Goal: Information Seeking & Learning: Learn about a topic

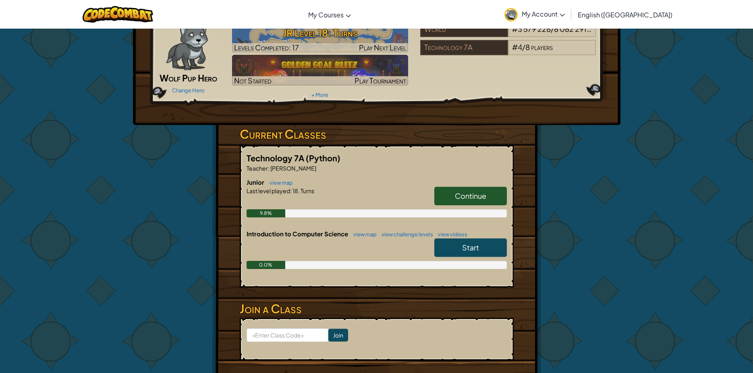
scroll to position [81, 0]
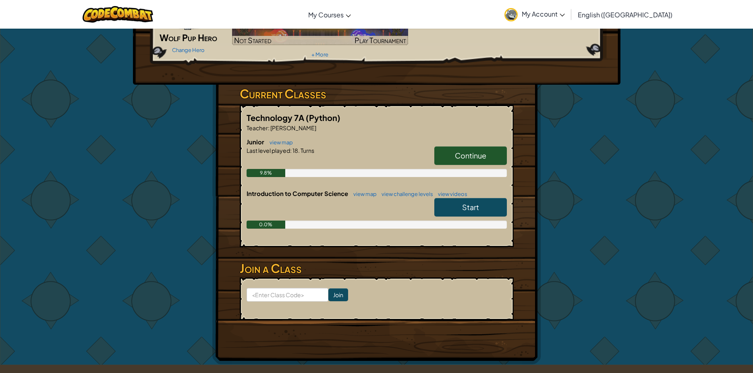
click at [452, 153] on link "Continue" at bounding box center [470, 155] width 73 height 19
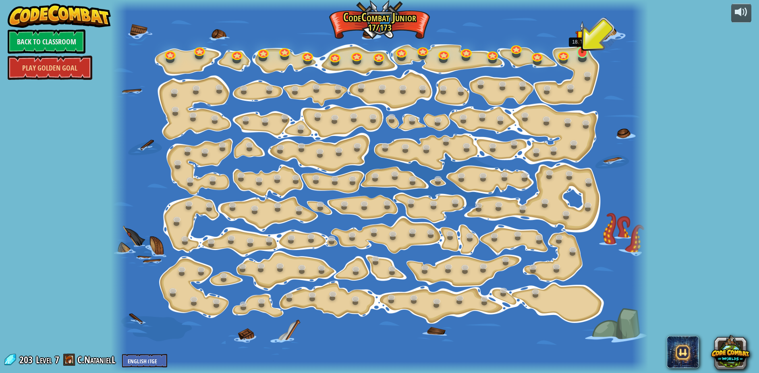
click at [584, 52] on img at bounding box center [582, 37] width 14 height 33
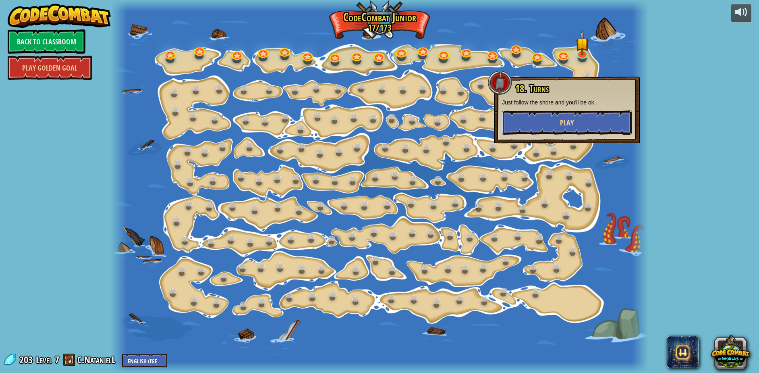
click at [564, 128] on button "Play" at bounding box center [567, 122] width 130 height 24
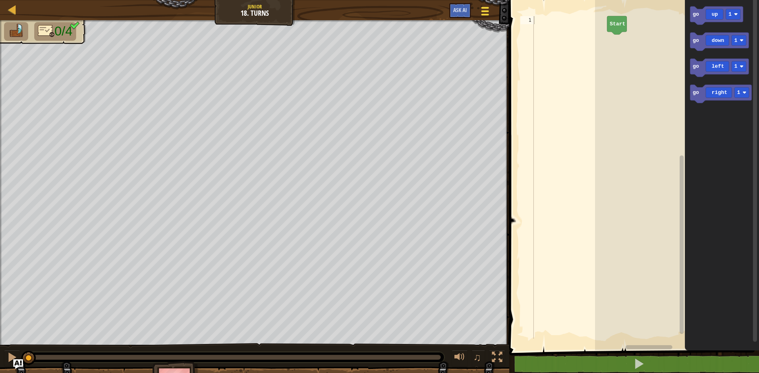
click at [486, 3] on button "Game Menu" at bounding box center [485, 13] width 21 height 20
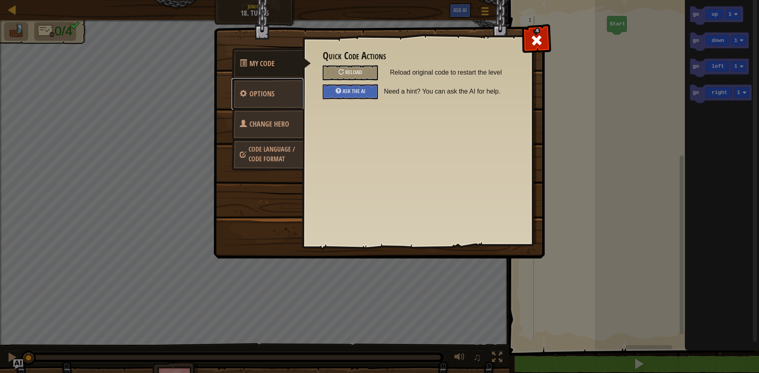
click at [277, 85] on link "Options" at bounding box center [268, 93] width 72 height 31
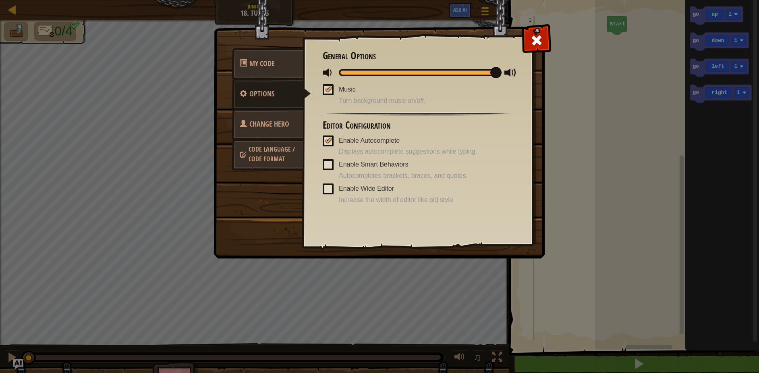
click at [280, 128] on span "Change Hero" at bounding box center [269, 124] width 40 height 10
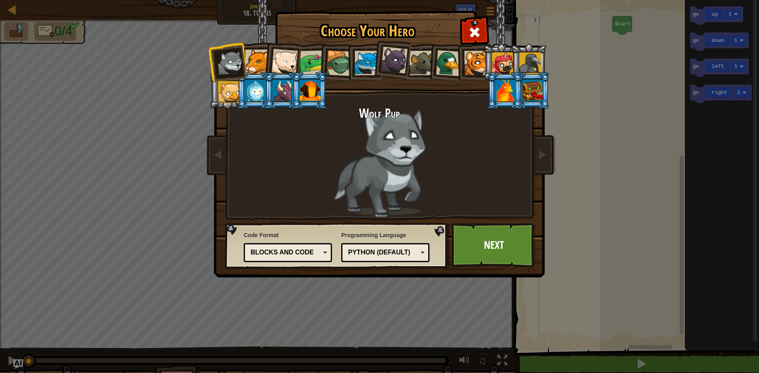
click at [378, 253] on div "Python (Default)" at bounding box center [383, 252] width 70 height 9
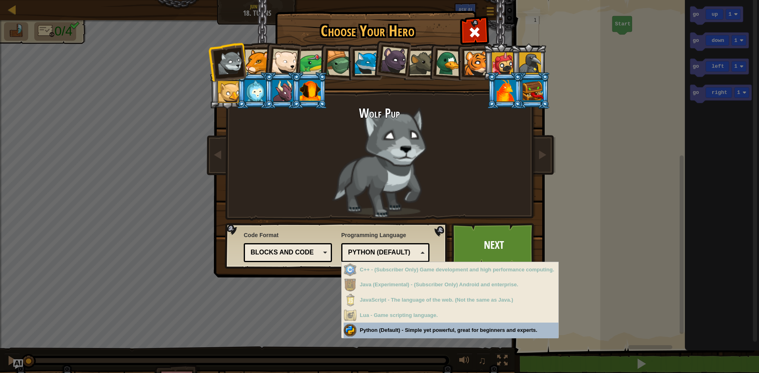
click at [290, 246] on div "Blocks and code" at bounding box center [288, 252] width 78 height 12
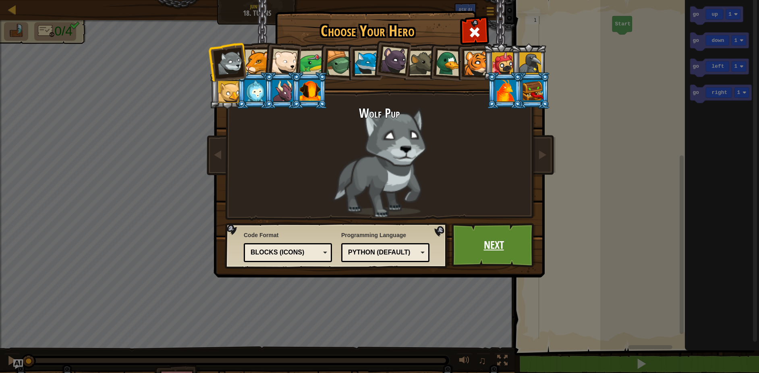
click at [463, 230] on link "Next" at bounding box center [494, 245] width 84 height 44
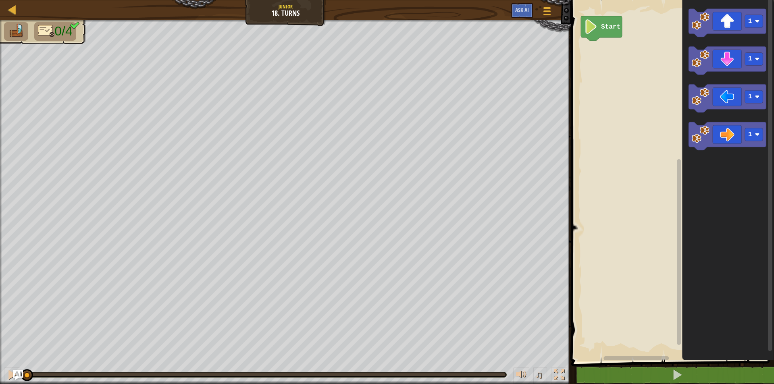
click at [668, 138] on div "Start 1 1 1 1" at bounding box center [671, 178] width 205 height 365
click at [695, 132] on image "Blockly Workspace" at bounding box center [700, 135] width 18 height 18
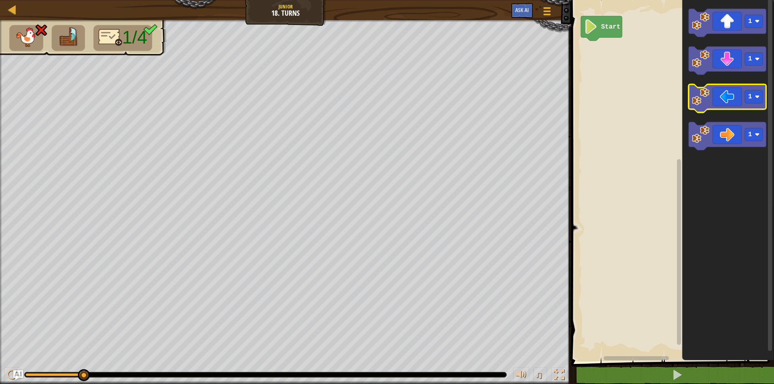
click at [701, 99] on image "Blockly Workspace" at bounding box center [700, 97] width 18 height 18
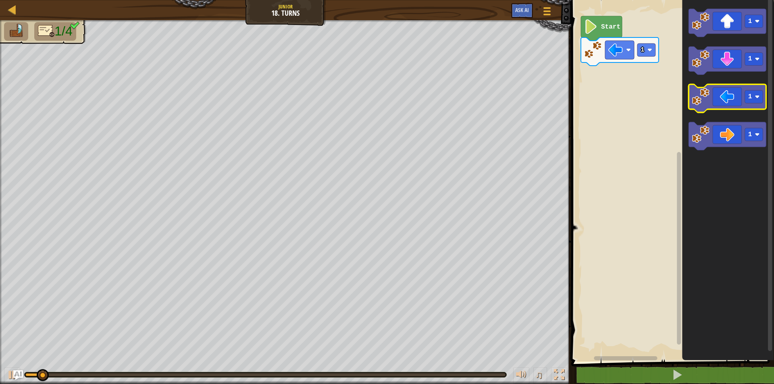
click at [701, 99] on image "Blockly Workspace" at bounding box center [700, 97] width 18 height 18
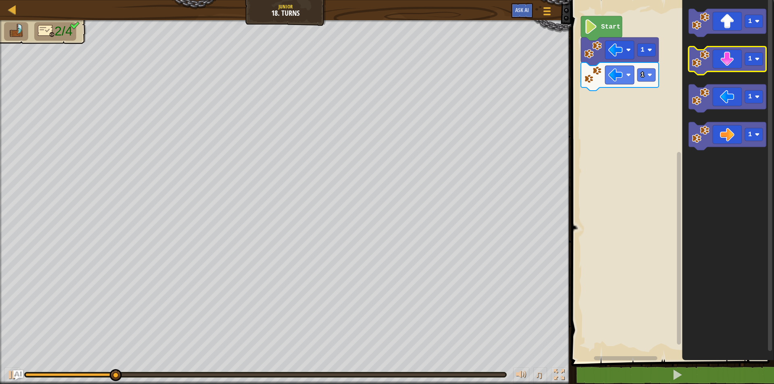
click at [704, 68] on image "Blockly Workspace" at bounding box center [700, 59] width 18 height 18
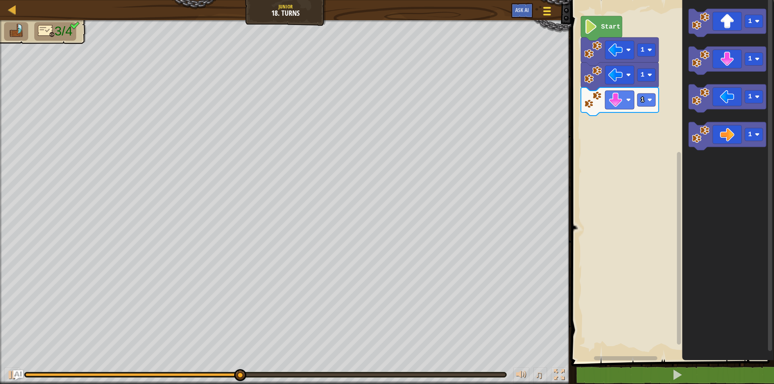
click at [550, 17] on div at bounding box center [546, 11] width 11 height 12
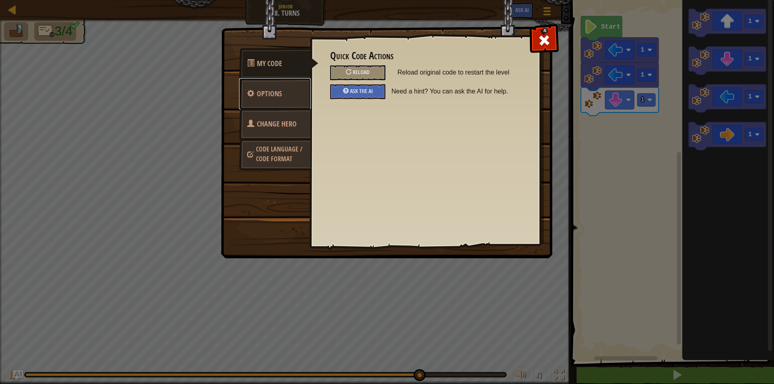
click at [294, 98] on link "Options" at bounding box center [275, 93] width 72 height 31
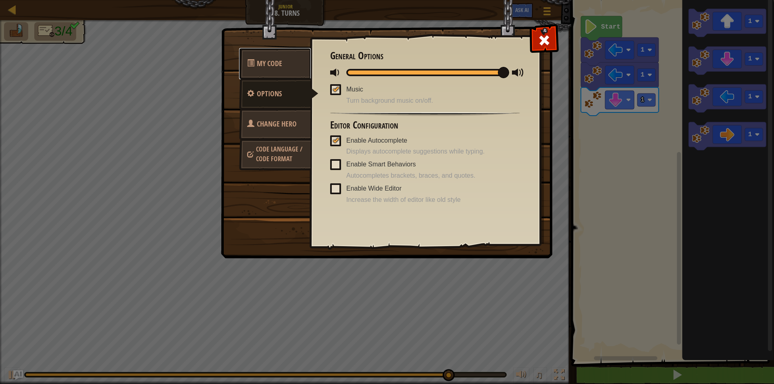
click at [299, 66] on link "My Code" at bounding box center [275, 63] width 72 height 31
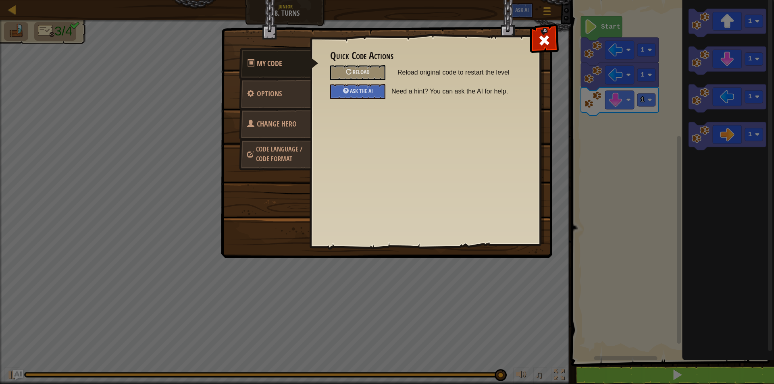
click at [302, 128] on link "Change Hero" at bounding box center [275, 123] width 72 height 31
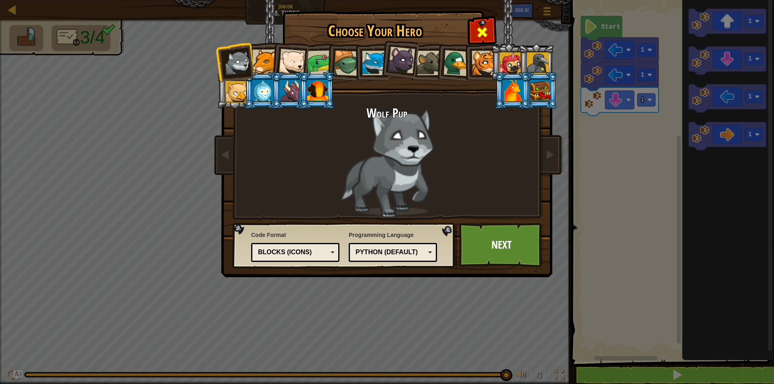
click at [486, 34] on span at bounding box center [481, 32] width 13 height 13
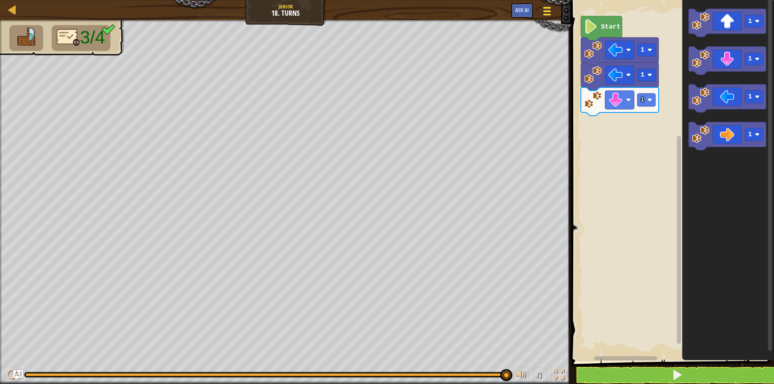
click at [540, 9] on button "Game Menu" at bounding box center [546, 13] width 21 height 20
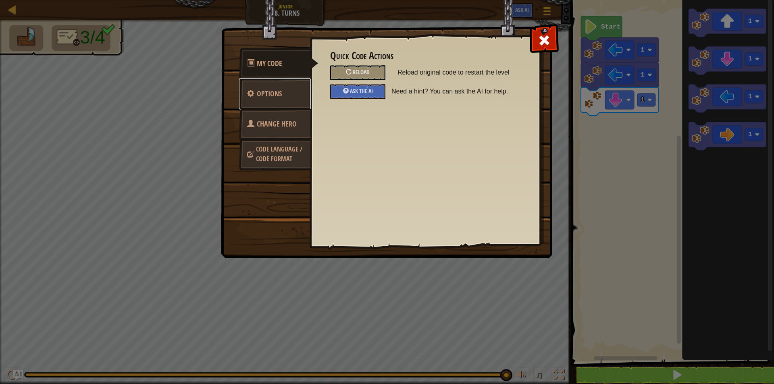
click at [280, 91] on span "Options" at bounding box center [269, 94] width 25 height 10
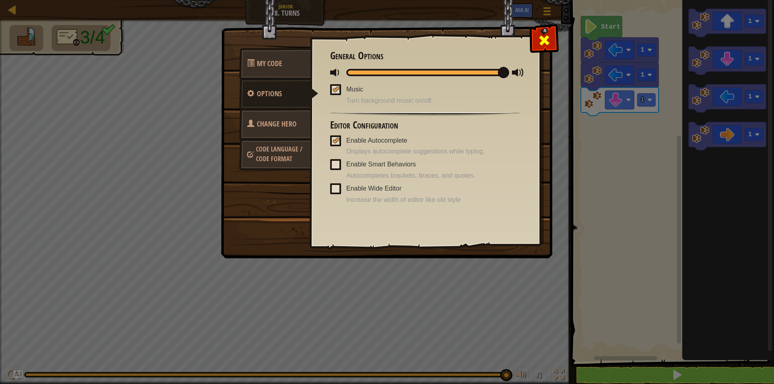
click at [535, 37] on div at bounding box center [543, 38] width 25 height 25
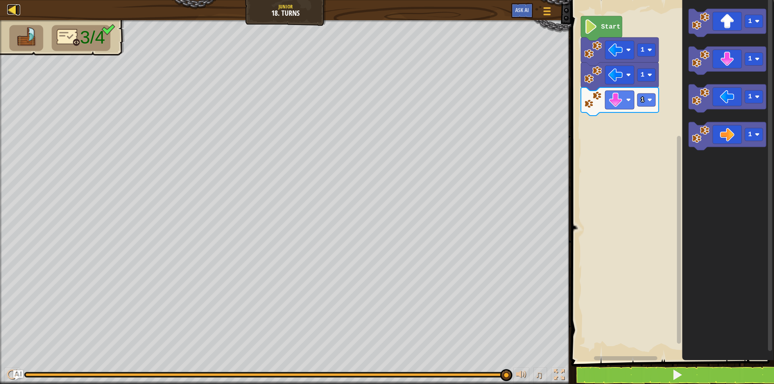
click at [19, 12] on link "Map" at bounding box center [18, 9] width 4 height 11
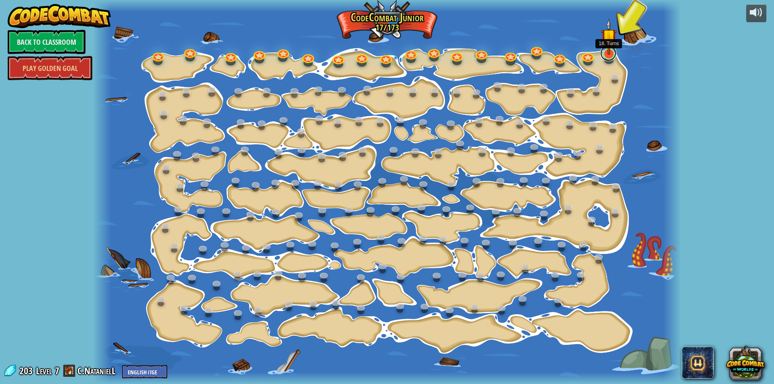
click at [605, 57] on link at bounding box center [608, 53] width 16 height 16
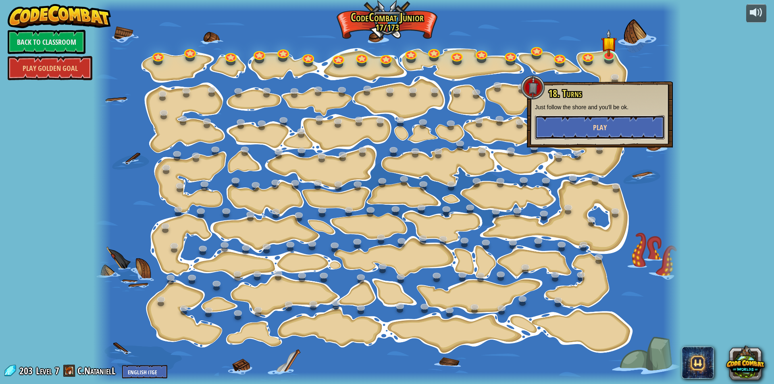
click at [602, 121] on button "Play" at bounding box center [600, 127] width 130 height 24
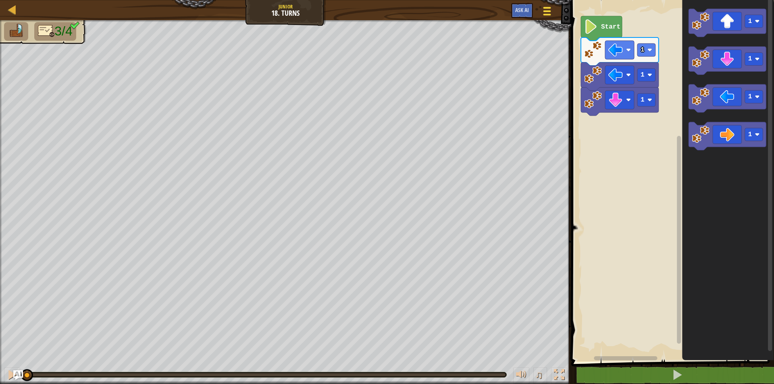
click at [548, 9] on div at bounding box center [546, 11] width 11 height 12
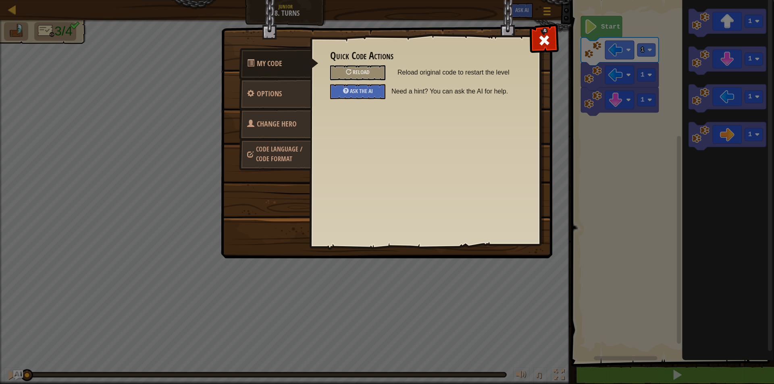
click at [279, 154] on span "Code Language / Code Format" at bounding box center [279, 154] width 46 height 19
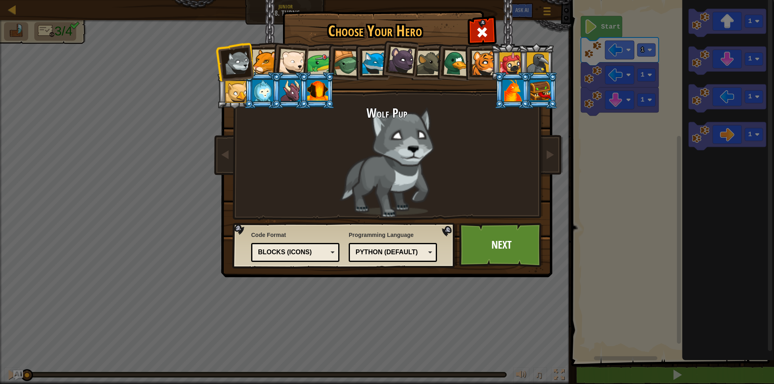
click at [333, 245] on div "Text code Blocks and code Blocks Blocks (Icons) Blocks (Icons)" at bounding box center [295, 252] width 88 height 19
click at [432, 250] on div "Python (Default) JavaScript Lua C++ Java (Experimental) Python (Default)" at bounding box center [393, 252] width 88 height 19
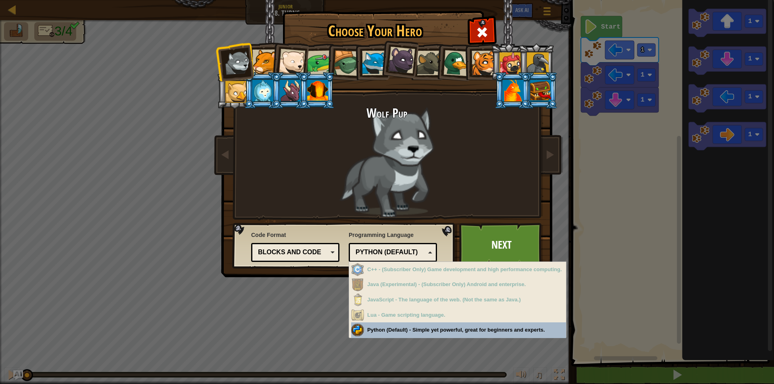
click at [432, 250] on div "Python (Default) JavaScript Lua C++ Java (Experimental) Python (Default)" at bounding box center [393, 252] width 88 height 19
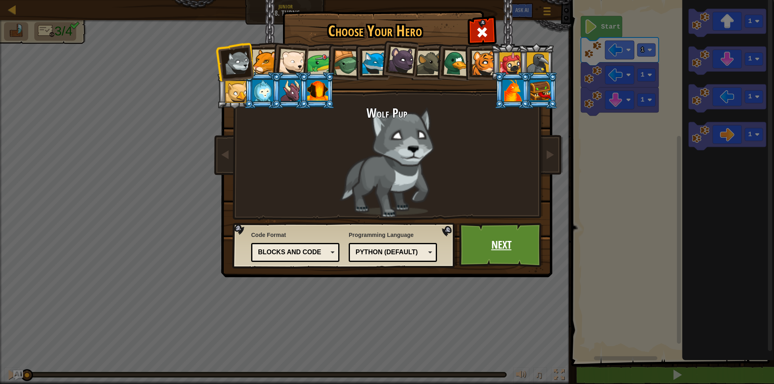
click at [523, 241] on link "Next" at bounding box center [501, 245] width 84 height 44
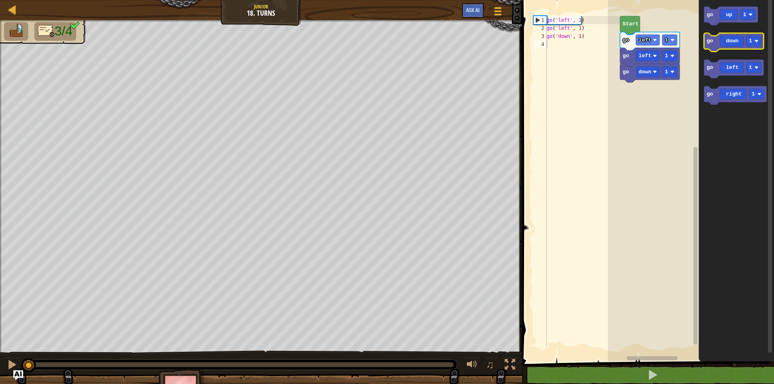
click at [704, 46] on icon "Blockly Workspace" at bounding box center [734, 42] width 60 height 19
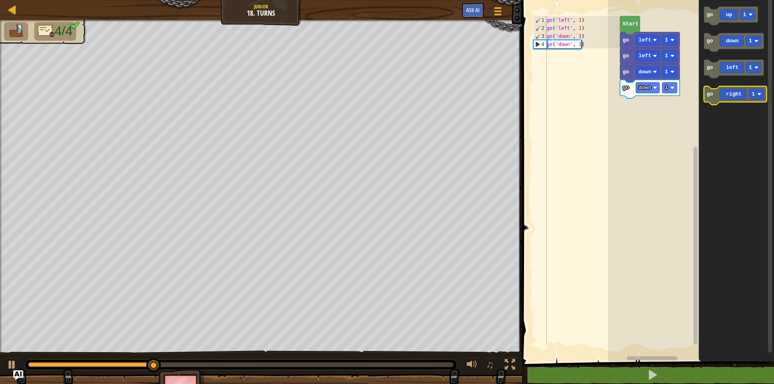
click at [708, 94] on text "go" at bounding box center [709, 94] width 6 height 6
click at [619, 103] on rect "Blockly Workspace" at bounding box center [691, 178] width 166 height 365
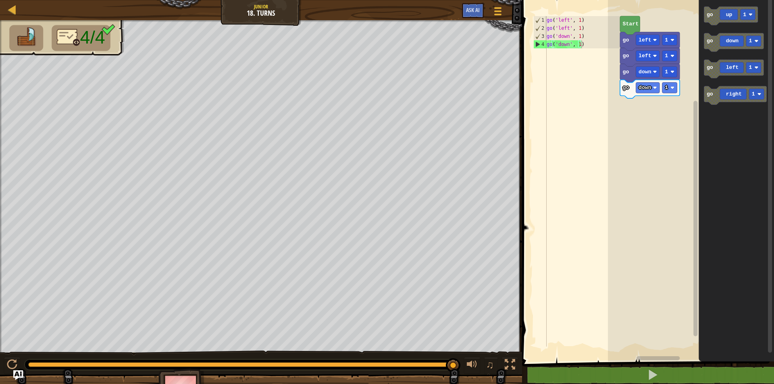
click at [672, 47] on icon "Blockly Workspace" at bounding box center [650, 41] width 60 height 19
click at [664, 41] on rect "Blockly Workspace" at bounding box center [669, 40] width 15 height 10
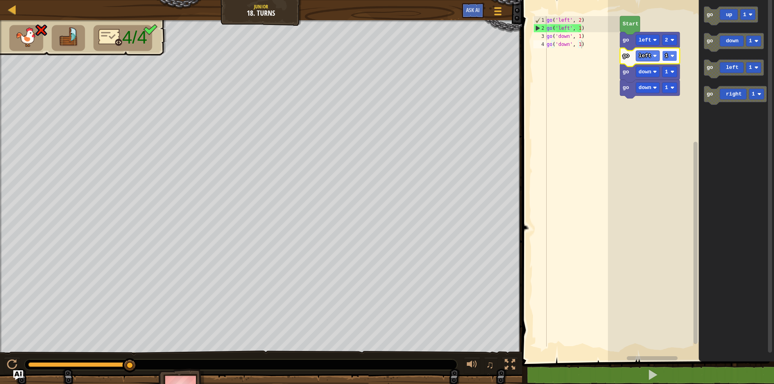
click at [668, 57] on rect "Blockly Workspace" at bounding box center [669, 56] width 15 height 10
click at [630, 141] on rect "Blockly Workspace" at bounding box center [691, 178] width 166 height 365
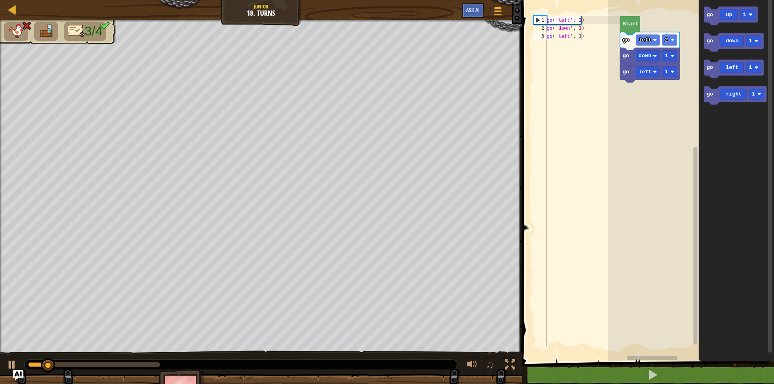
click at [631, 79] on icon "Blockly Workspace" at bounding box center [650, 73] width 60 height 19
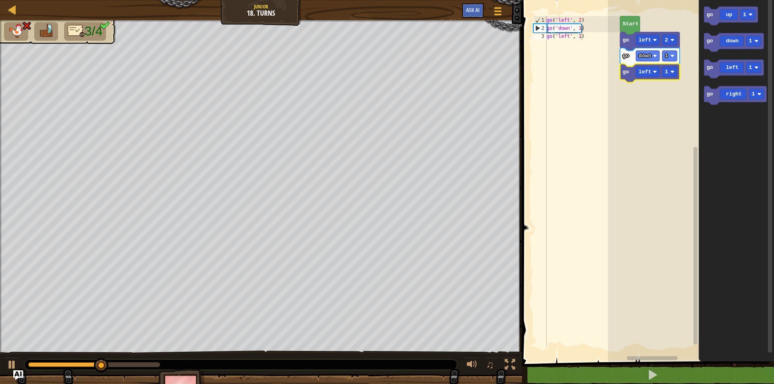
click at [631, 79] on icon "Blockly Workspace" at bounding box center [650, 73] width 60 height 19
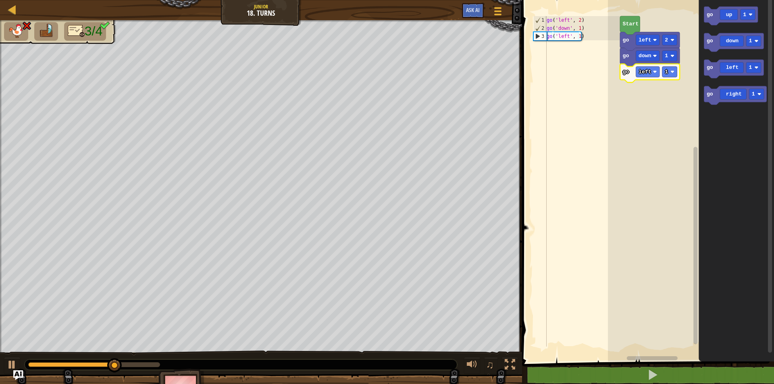
click at [626, 78] on icon "Blockly Workspace" at bounding box center [650, 73] width 60 height 19
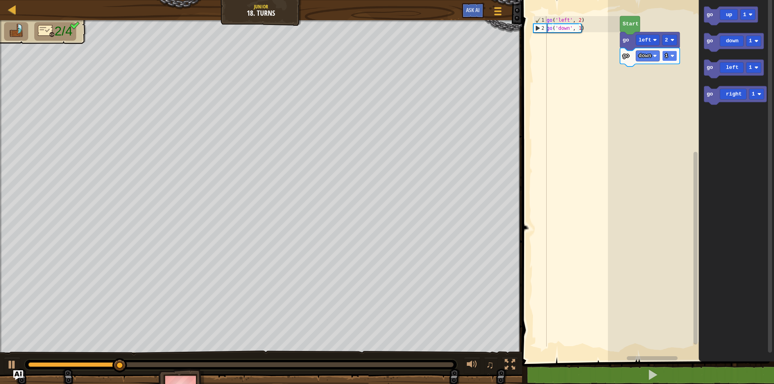
click at [665, 56] on text "1" at bounding box center [665, 56] width 3 height 6
click at [623, 79] on div "Start go left 2 go down 2 go right 1 go up 1 go down 1 go left 1 go right 1 go …" at bounding box center [691, 178] width 166 height 365
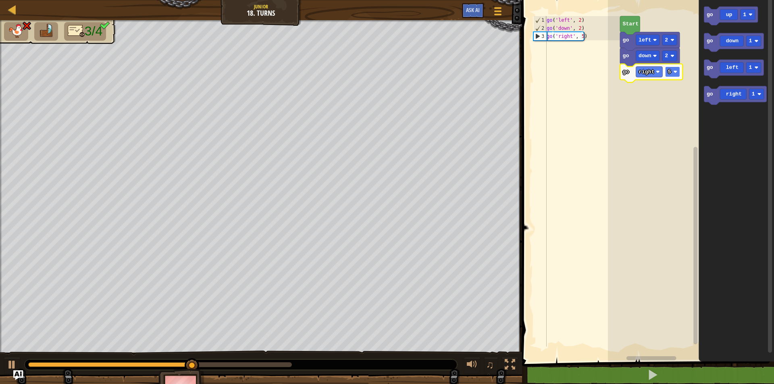
click at [671, 71] on rect "Blockly Workspace" at bounding box center [672, 71] width 15 height 10
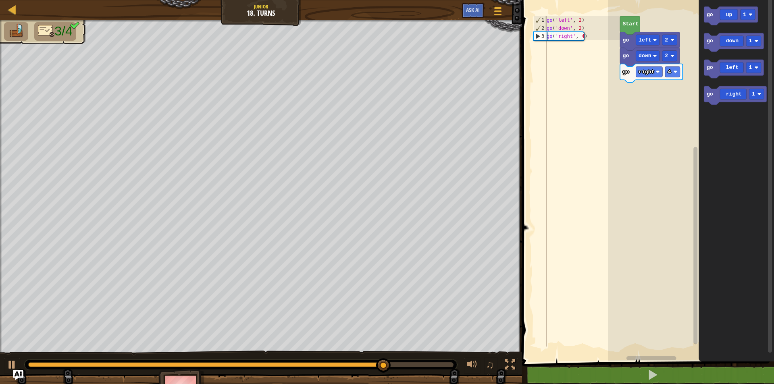
click at [685, 83] on div "Start go left 2 go down 2 go right 4 go up 1 go down 1 go left 1 go right 1" at bounding box center [691, 178] width 166 height 365
click at [659, 104] on div "Start go left 2 go down 2 go right 4 go up 1 go down 1 go left 1 go right 1" at bounding box center [691, 178] width 166 height 365
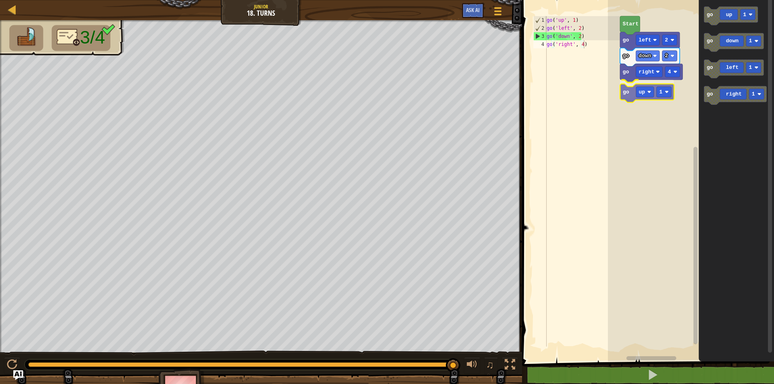
click at [632, 93] on div "Start go left 2 go down 2 go right 4 go up 1 go up 1 go down 1 go left 1 go rig…" at bounding box center [691, 178] width 166 height 365
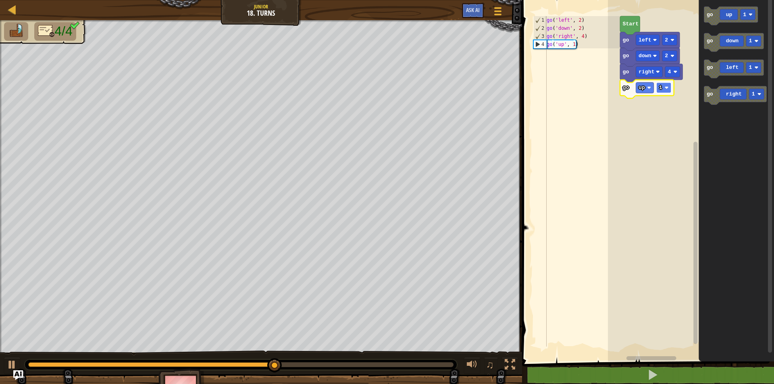
click at [665, 87] on image "Blockly Workspace" at bounding box center [666, 88] width 4 height 4
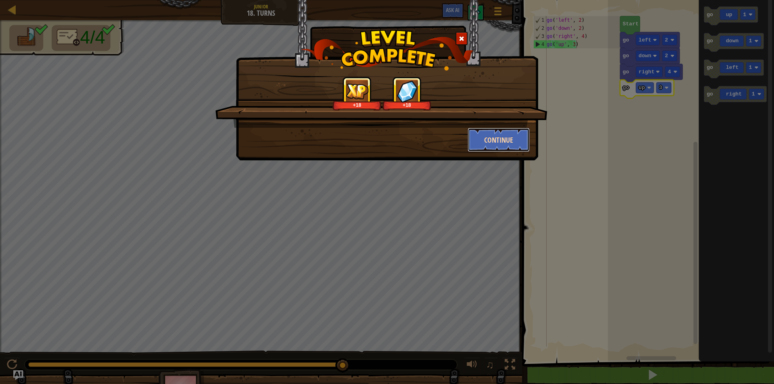
click at [527, 132] on button "Continue" at bounding box center [498, 140] width 62 height 24
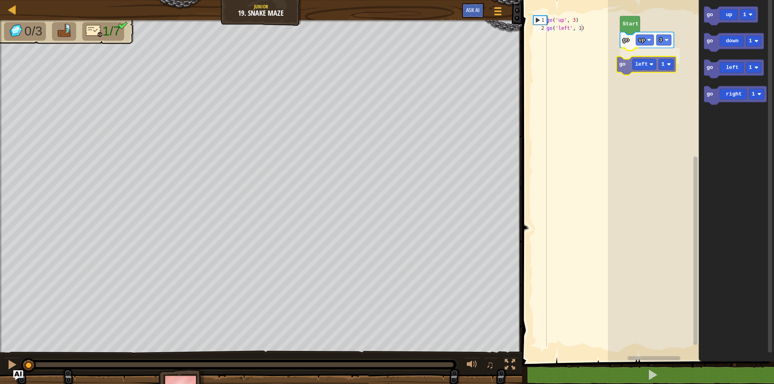
click at [625, 65] on div "go up 3 go left 1 Start go up 1 go down 1 go left 1 go right 1 go left 1" at bounding box center [691, 178] width 166 height 365
click at [622, 56] on div "go up 3 Start go up 1 go down 1 go left 1 go right 1 go right 1" at bounding box center [691, 178] width 166 height 365
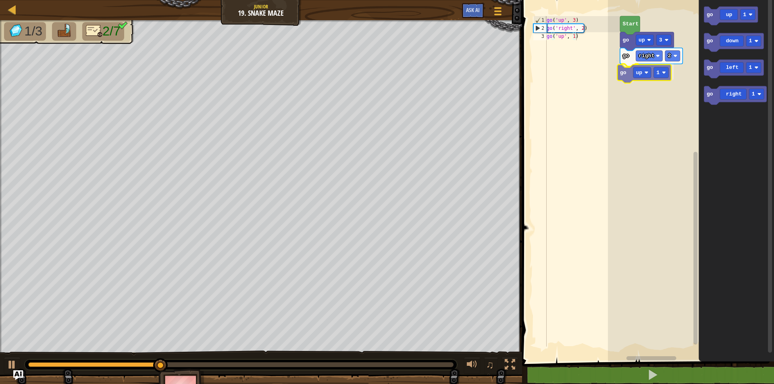
click at [623, 80] on div "Start go up 3 go right 2 go up 1 go up 1 go down 1 go left 1 go right 1 go up 1" at bounding box center [691, 178] width 166 height 365
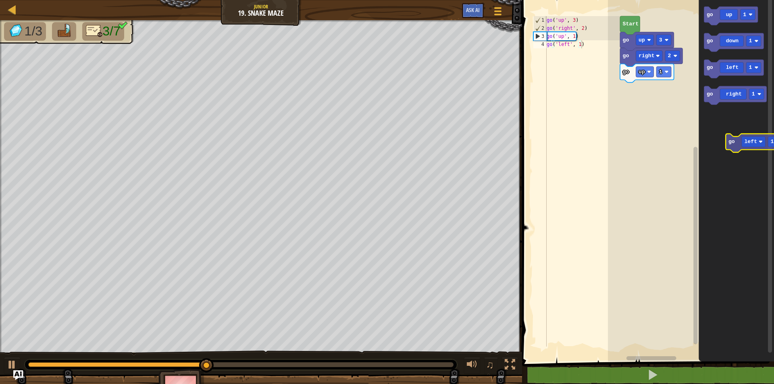
click at [752, 144] on icon "go up 1 go down 1 go left 1 go right 1" at bounding box center [735, 178] width 75 height 365
click at [621, 96] on div "Start go up 3 go right 2 go up 1 go right 1 go up 1 go down 1 go left 1 go righ…" at bounding box center [691, 178] width 166 height 365
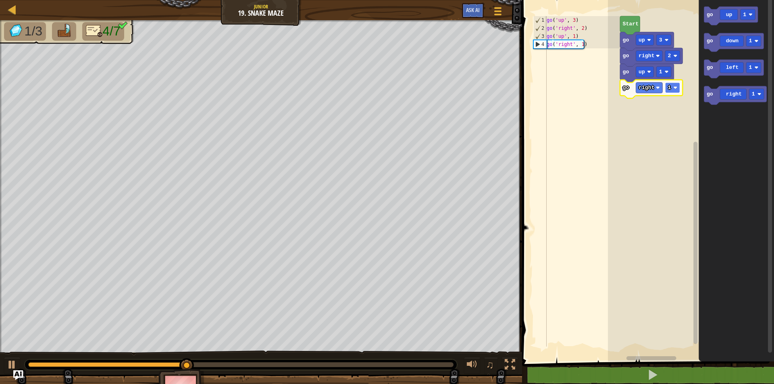
click at [673, 87] on rect "Blockly Workspace" at bounding box center [672, 88] width 15 height 10
click at [710, 66] on g "go up 1 go down 1 go left 1 go right 1" at bounding box center [735, 55] width 62 height 98
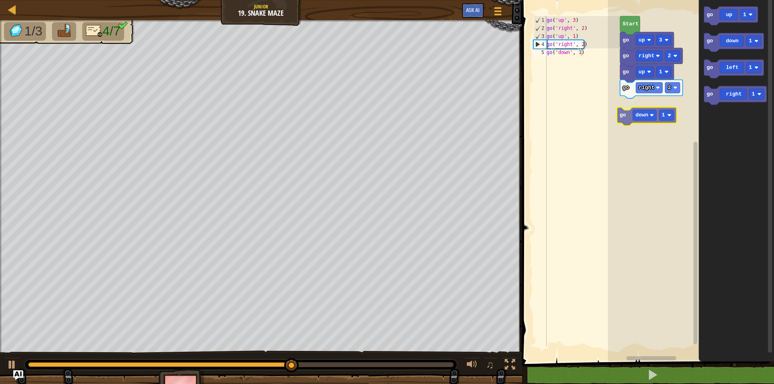
click at [618, 120] on div "Start go up 3 go right 2 go up 1 go right 2 go up 1 go down 1 go left 1 go righ…" at bounding box center [691, 178] width 166 height 365
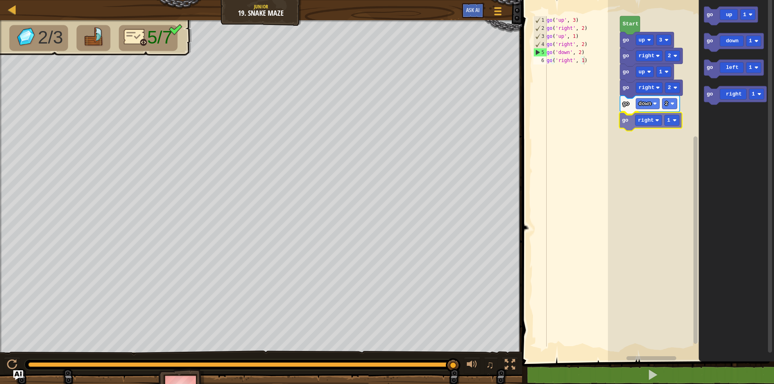
click at [629, 117] on div "Start go up 3 go right 2 go up 1 go right 2 go down 2 go right 1 go up 1 go dow…" at bounding box center [691, 178] width 166 height 365
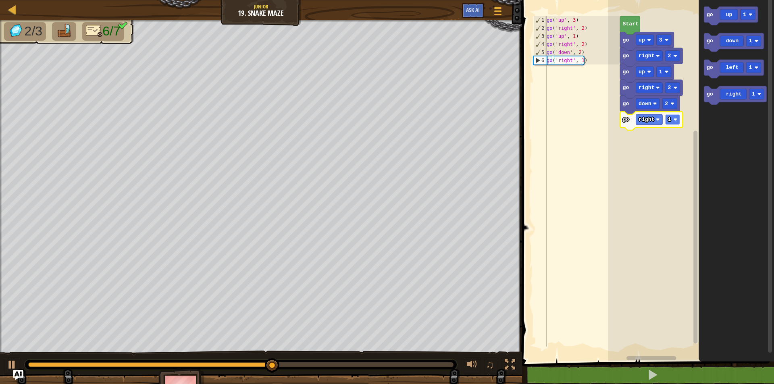
click at [677, 122] on rect "Blockly Workspace" at bounding box center [672, 119] width 15 height 10
click at [647, 138] on div "Start go up 3 go right 2 go up 1 go right 2 go down 2 go right 2 go up 1 go dow…" at bounding box center [691, 178] width 166 height 365
click at [704, 14] on icon "Blockly Workspace" at bounding box center [735, 178] width 75 height 365
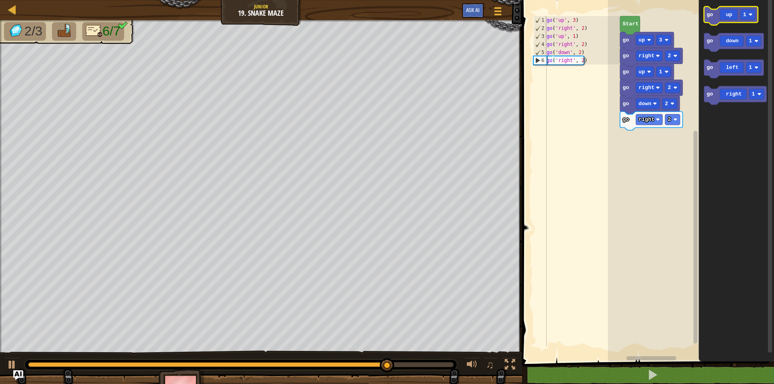
click at [709, 16] on text "go" at bounding box center [709, 15] width 6 height 6
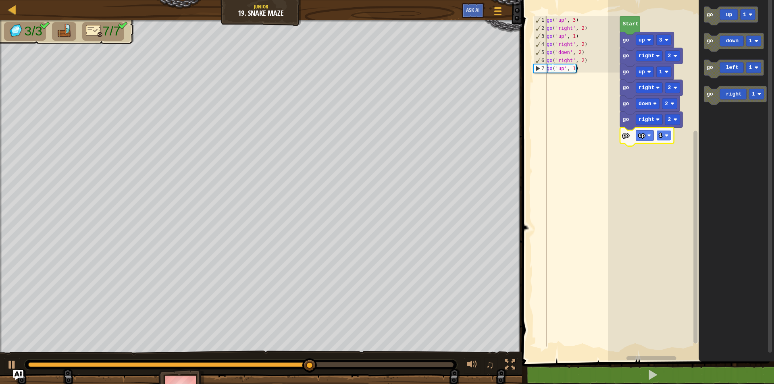
click at [663, 137] on rect "Blockly Workspace" at bounding box center [663, 135] width 15 height 10
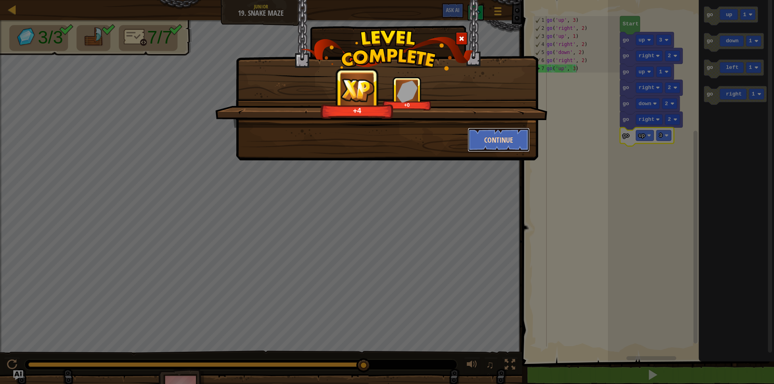
click at [513, 133] on button "Continue" at bounding box center [498, 140] width 62 height 24
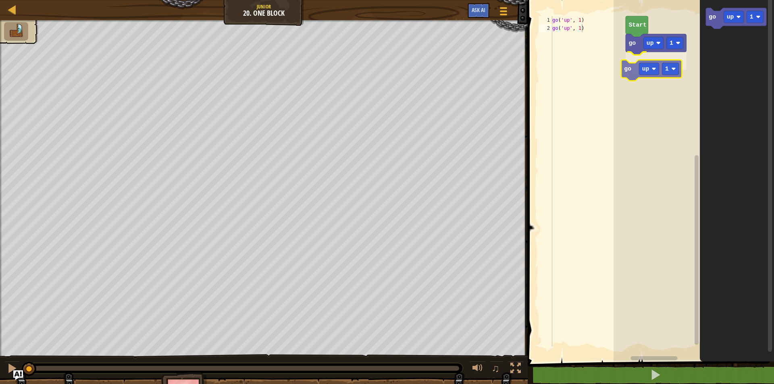
click at [631, 66] on div "go up 1 go up 1 Start go up 1 go up 1" at bounding box center [693, 178] width 160 height 365
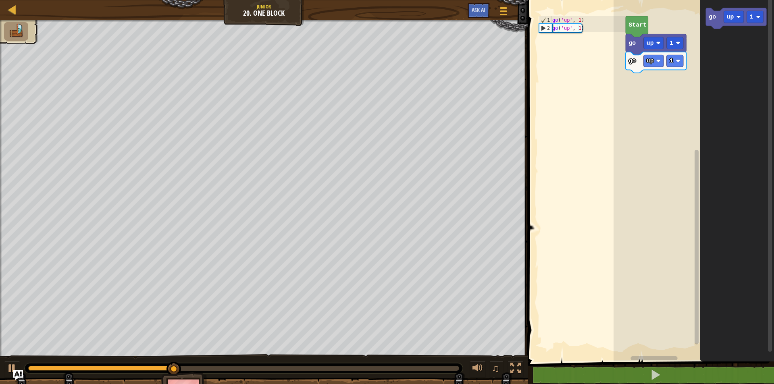
click at [654, 81] on div "go up 1 go up 1 Start go up 1" at bounding box center [693, 178] width 160 height 365
click at [691, 72] on div "go up 1 go up 1 Start go up 1" at bounding box center [693, 178] width 160 height 365
click at [712, 21] on icon "Blockly Workspace" at bounding box center [736, 18] width 60 height 21
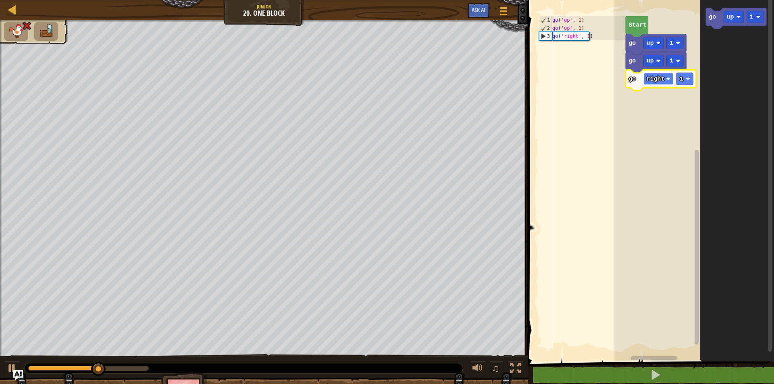
click at [665, 79] on rect "Blockly Workspace" at bounding box center [658, 79] width 30 height 12
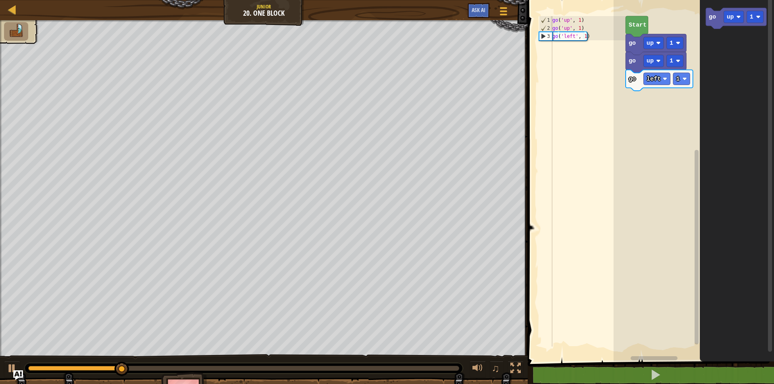
click at [682, 77] on div "Start go up 1 go up 1 go left 1 go up 1" at bounding box center [693, 178] width 160 height 365
click at [713, 17] on text "go" at bounding box center [711, 17] width 7 height 6
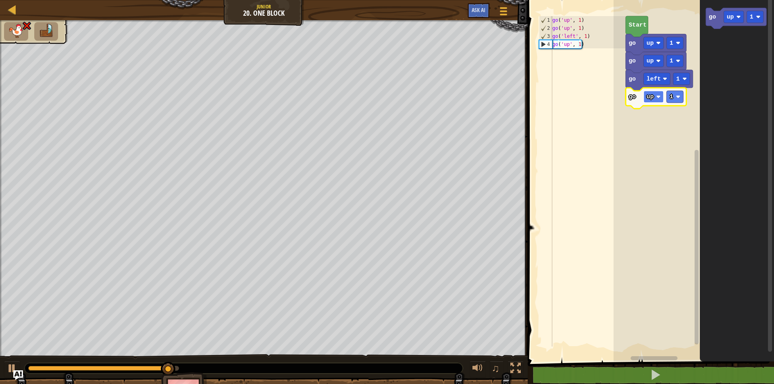
click at [653, 97] on rect "Blockly Workspace" at bounding box center [653, 97] width 20 height 12
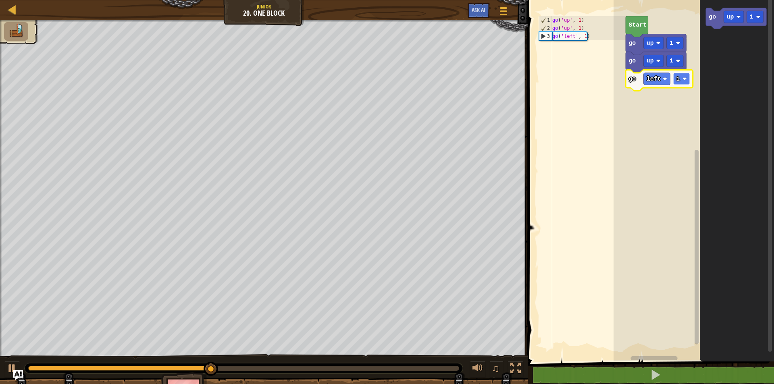
click at [681, 82] on rect "Blockly Workspace" at bounding box center [681, 79] width 17 height 12
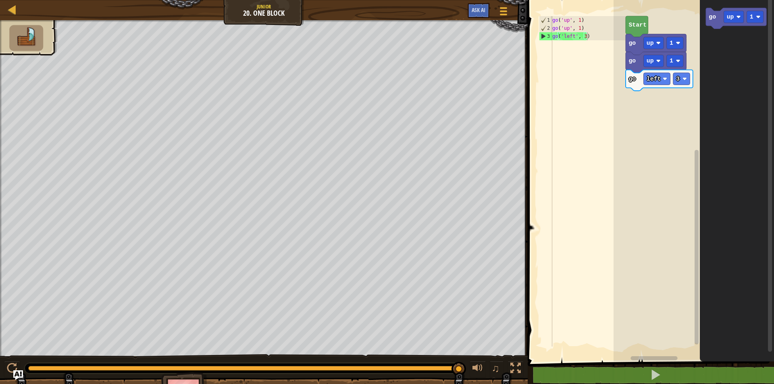
click at [716, 59] on icon "go up 1" at bounding box center [736, 178] width 74 height 365
click at [713, 8] on rect "Blockly Workspace" at bounding box center [736, 18] width 60 height 21
click at [713, 35] on icon "go up 1" at bounding box center [736, 178] width 74 height 365
click at [713, 14] on text "go" at bounding box center [711, 17] width 7 height 6
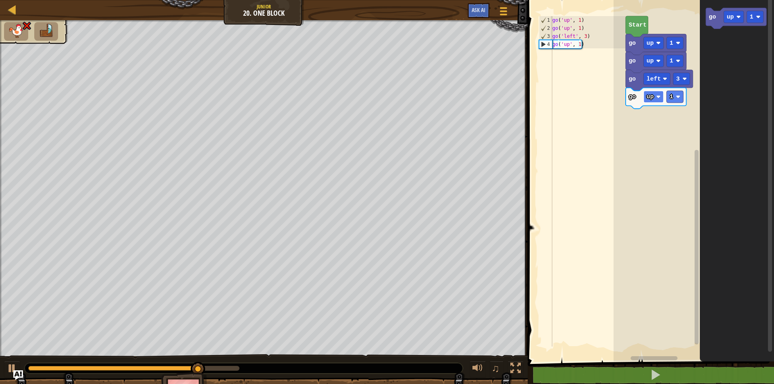
click at [656, 100] on rect "Blockly Workspace" at bounding box center [653, 97] width 20 height 12
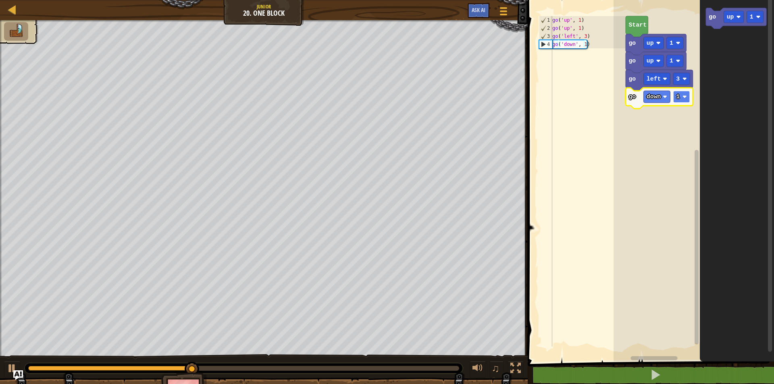
click at [679, 97] on text "1" at bounding box center [678, 96] width 4 height 6
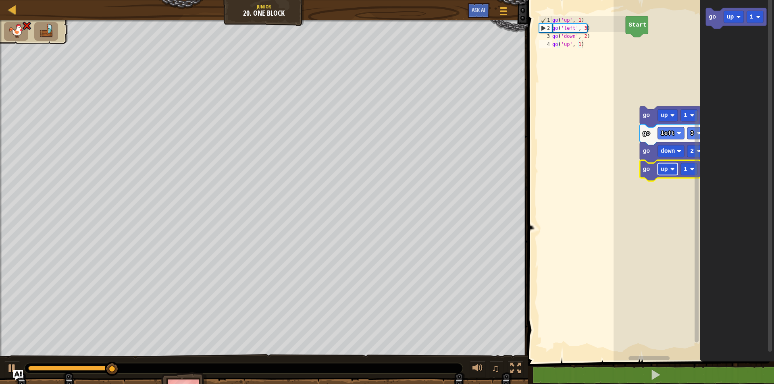
click at [665, 174] on rect "Blockly Workspace" at bounding box center [668, 169] width 20 height 12
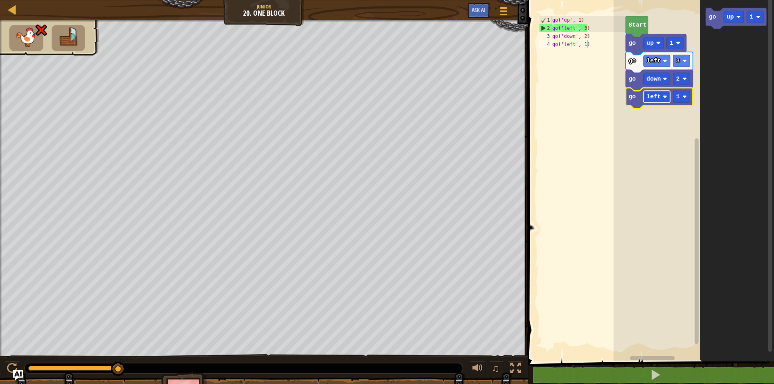
click at [662, 94] on rect "Blockly Workspace" at bounding box center [656, 97] width 27 height 12
click at [678, 45] on image "Blockly Workspace" at bounding box center [678, 43] width 4 height 4
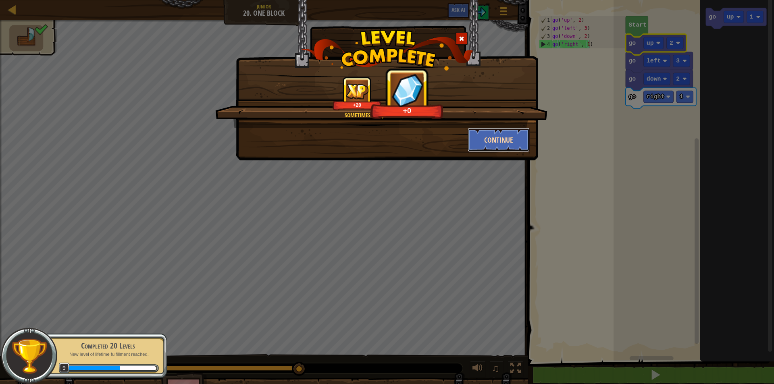
click at [500, 140] on button "Continue" at bounding box center [498, 140] width 62 height 24
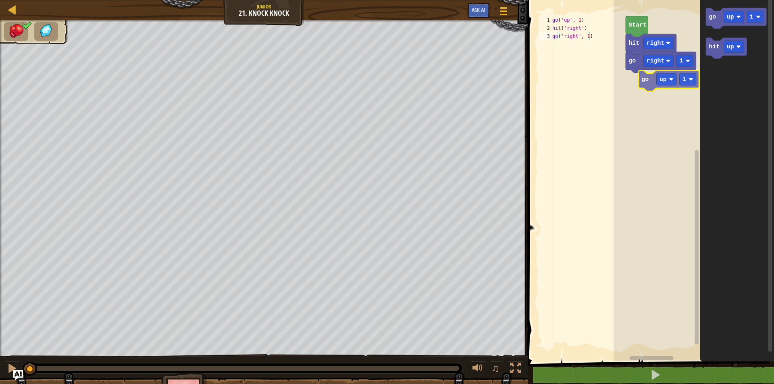
click at [648, 89] on div "go right 1 hit right Start go up 1 hit up go up 1" at bounding box center [693, 178] width 160 height 365
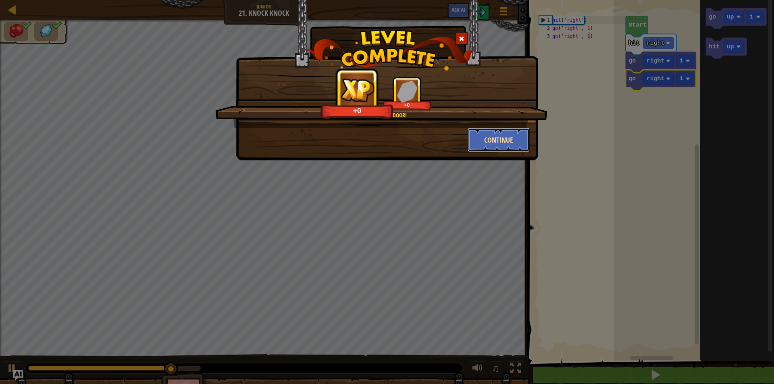
click at [507, 134] on button "Continue" at bounding box center [498, 140] width 62 height 24
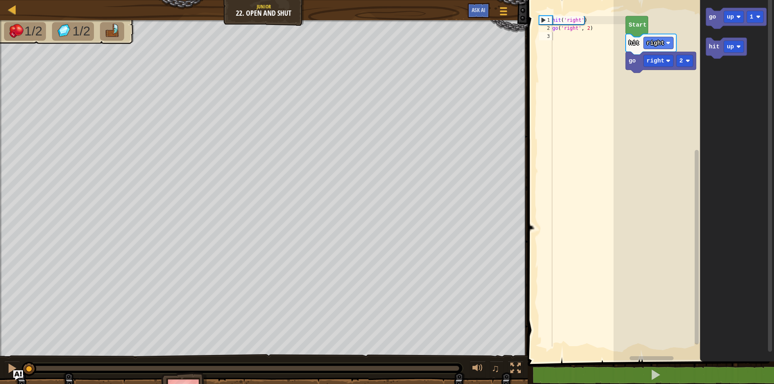
click at [647, 84] on div "go right 2 hit right Start go up 1 hit up" at bounding box center [693, 178] width 160 height 365
click at [640, 85] on div "go right 2 go up 1 hit right Start go up 1 hit up go up 1" at bounding box center [693, 178] width 160 height 365
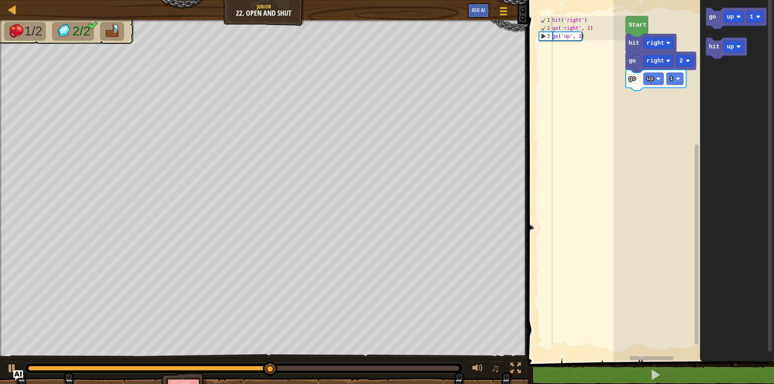
click at [712, 40] on g "go up 1 hit up" at bounding box center [736, 33] width 60 height 51
click at [710, 26] on rect "Blockly Workspace" at bounding box center [736, 18] width 60 height 21
click at [709, 17] on text "go" at bounding box center [712, 17] width 7 height 6
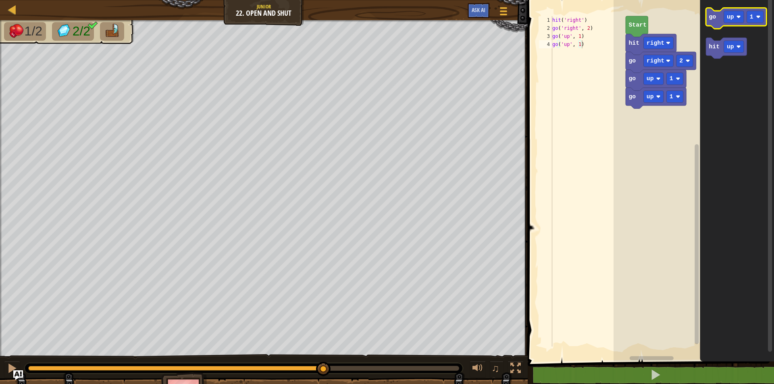
click at [709, 17] on text "go" at bounding box center [712, 17] width 7 height 6
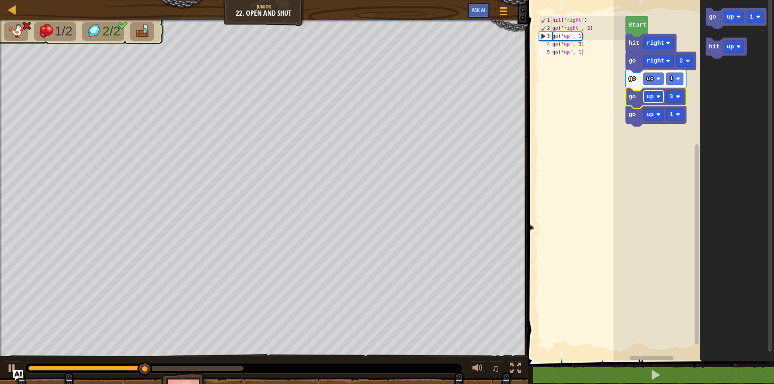
click at [656, 94] on rect "Blockly Workspace" at bounding box center [653, 97] width 20 height 12
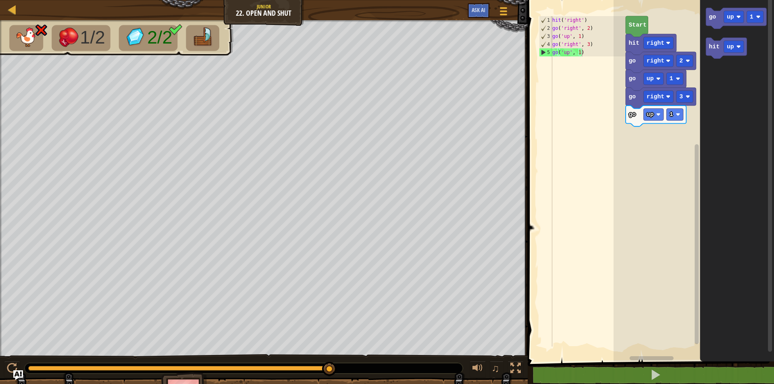
click at [710, 100] on icon "go up 1 hit up" at bounding box center [736, 178] width 74 height 365
click at [709, 62] on icon "go up 1 hit up" at bounding box center [736, 178] width 74 height 365
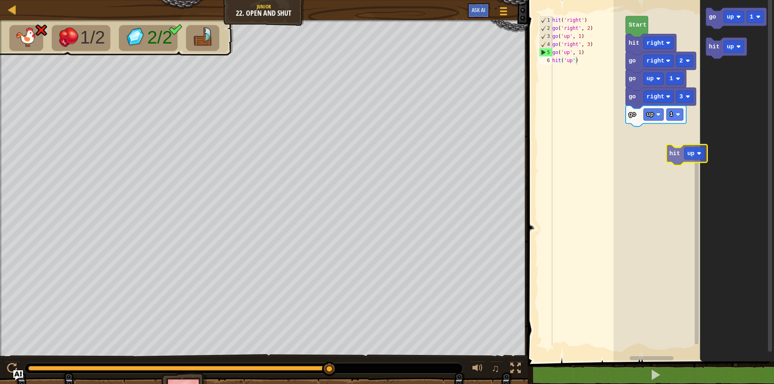
click at [670, 156] on div "Start hit right go right 2 go up 1 go right 3 go up 1 go up 1 hit up hit up" at bounding box center [693, 178] width 160 height 365
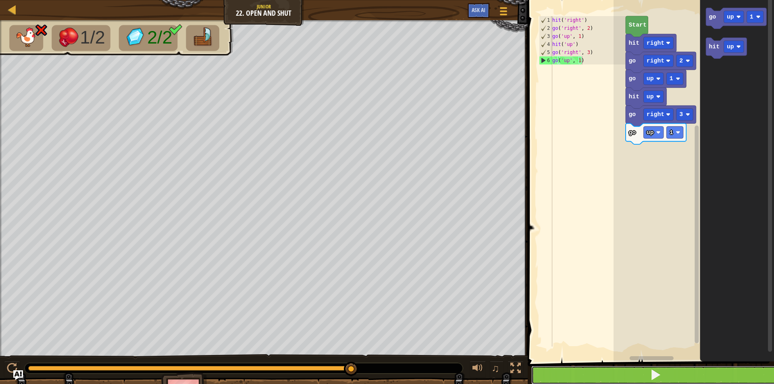
click at [607, 372] on button at bounding box center [655, 375] width 249 height 19
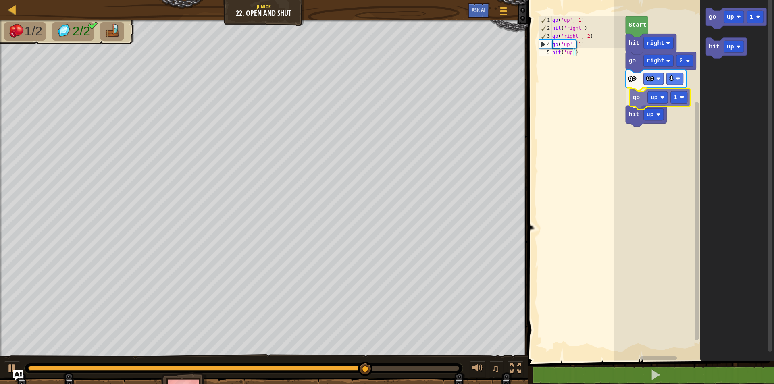
click at [640, 101] on div "go up 1 go up 1 hit up go right 2 hit right Start go up 1 hit up go up 1" at bounding box center [693, 178] width 160 height 365
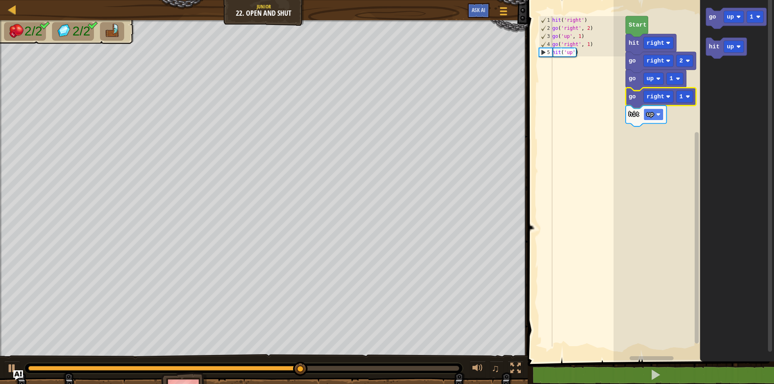
click at [660, 112] on rect "Blockly Workspace" at bounding box center [653, 114] width 20 height 12
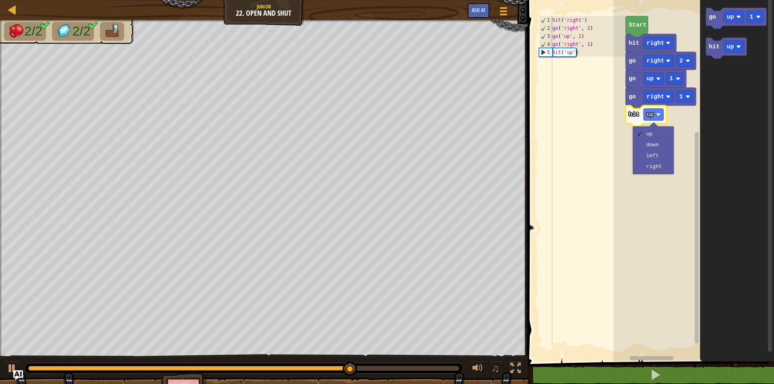
click at [632, 237] on rect "Blockly Workspace" at bounding box center [693, 178] width 160 height 365
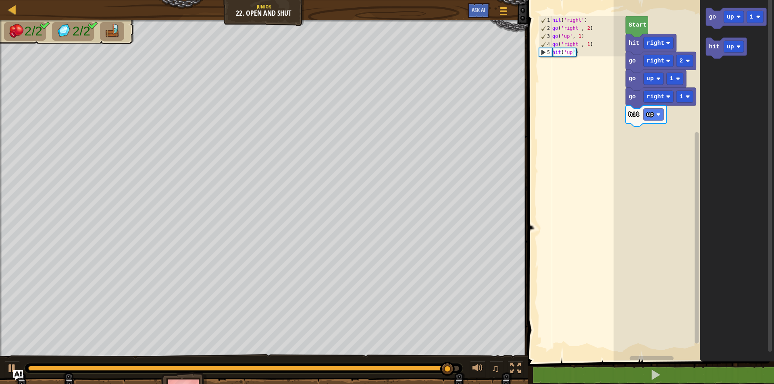
click at [710, 46] on g "go up 1 hit up" at bounding box center [736, 33] width 60 height 51
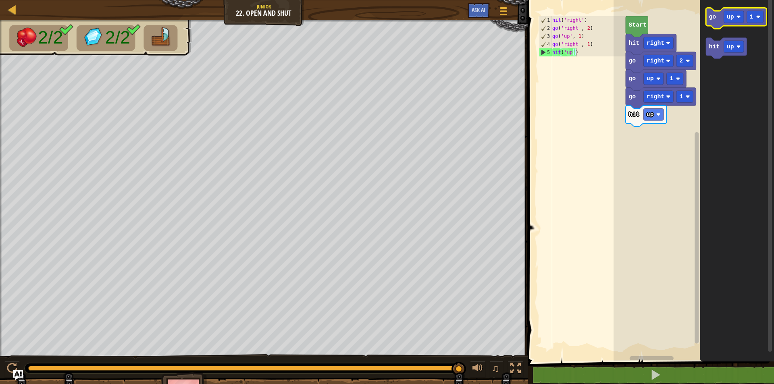
click at [714, 26] on icon "Blockly Workspace" at bounding box center [736, 18] width 60 height 21
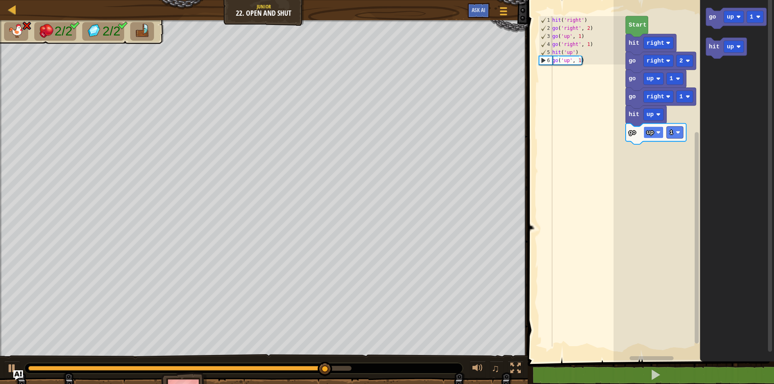
click at [652, 132] on text "up" at bounding box center [649, 132] width 7 height 6
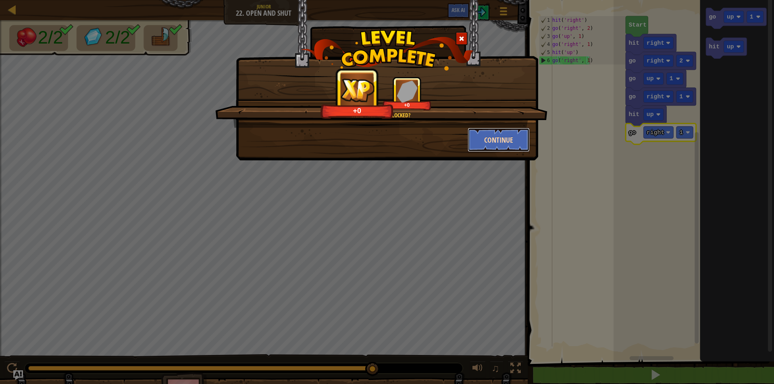
click at [500, 138] on button "Continue" at bounding box center [498, 140] width 62 height 24
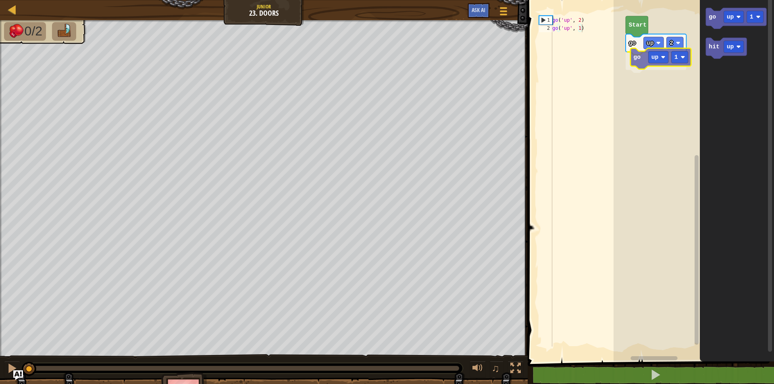
click at [636, 59] on div "go up 2 go up 1 Start go up 1 hit up go up 1" at bounding box center [693, 178] width 160 height 365
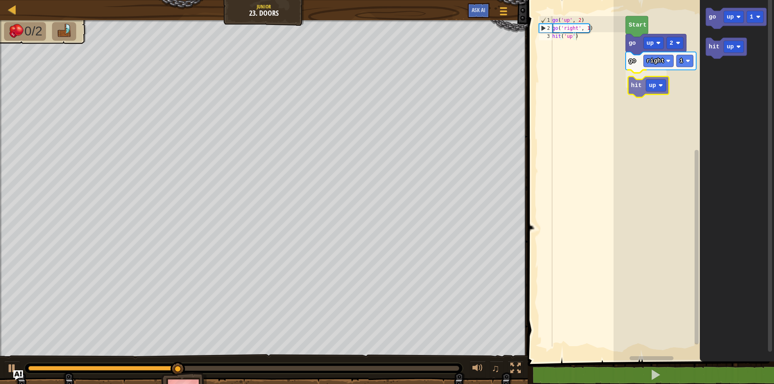
click at [634, 82] on div "Start go up 2 go right 1 hit up go up 1 hit up hit up" at bounding box center [693, 178] width 160 height 365
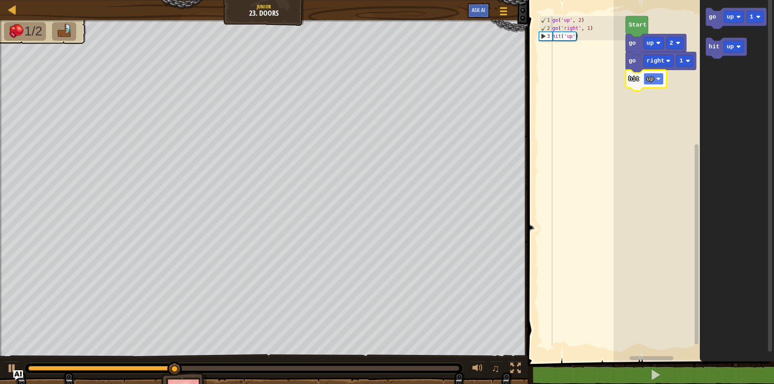
click at [661, 82] on rect "Blockly Workspace" at bounding box center [653, 79] width 20 height 12
click at [658, 81] on image "Blockly Workspace" at bounding box center [658, 79] width 4 height 4
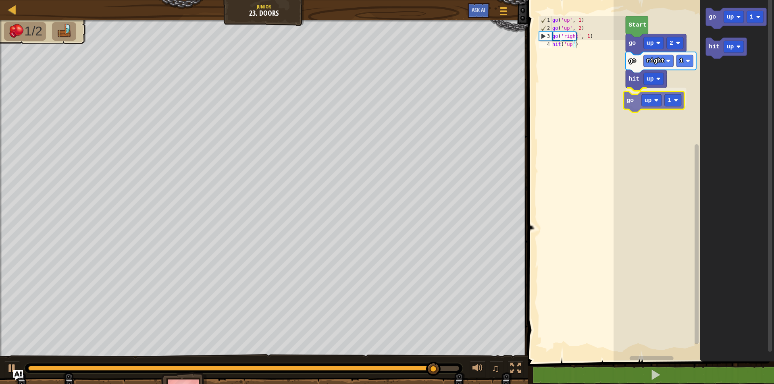
click at [633, 102] on div "Start go up 2 go right 1 hit up go up 1 go up 1 hit up go up 1" at bounding box center [693, 178] width 160 height 365
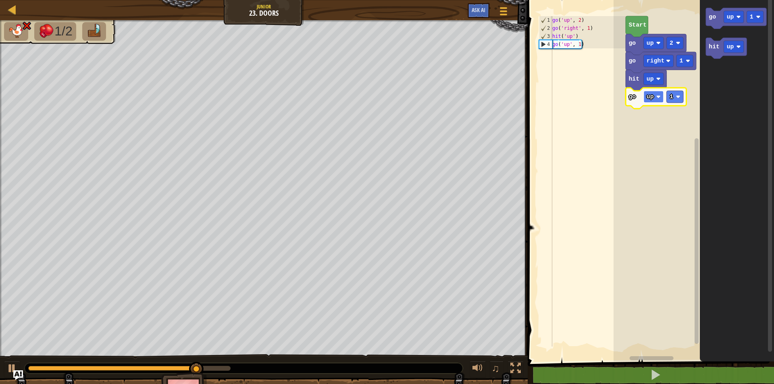
click at [653, 96] on rect "Blockly Workspace" at bounding box center [653, 97] width 20 height 12
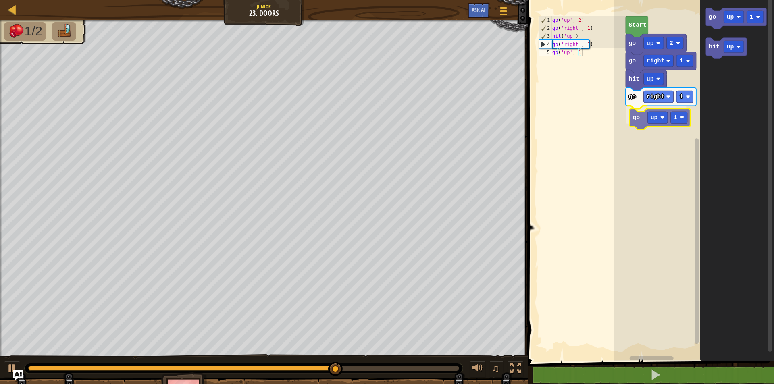
click at [641, 122] on div "go right 1 go up 1 hit up go right 1 go up 2 Start go up 1 hit up go up 1" at bounding box center [693, 178] width 160 height 365
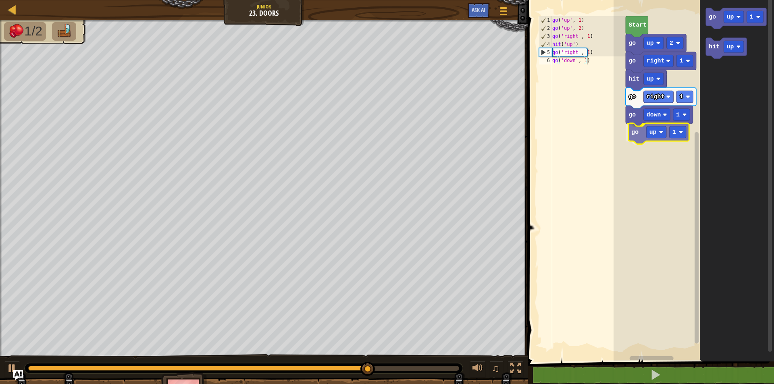
click at [636, 141] on div "Start go up 2 go right 1 hit up go right 1 go down 1 go up 1 go up 1 hit up go …" at bounding box center [693, 178] width 160 height 365
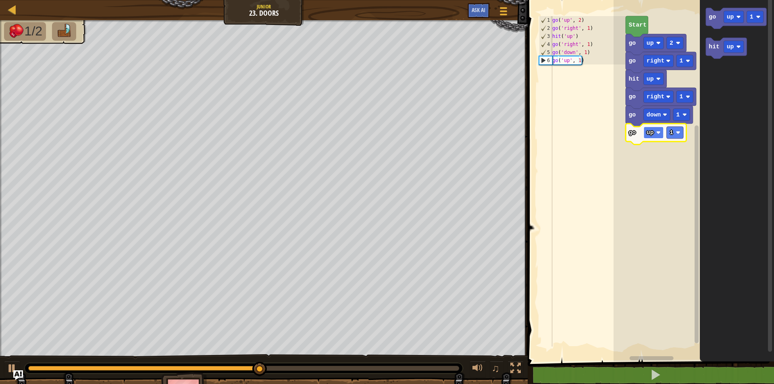
click at [658, 137] on rect "Blockly Workspace" at bounding box center [653, 133] width 20 height 12
click at [675, 124] on div "Start go up 2 go right 1 hit up go right 1 go down 1 go right 1 go up 1 hit up" at bounding box center [693, 178] width 160 height 365
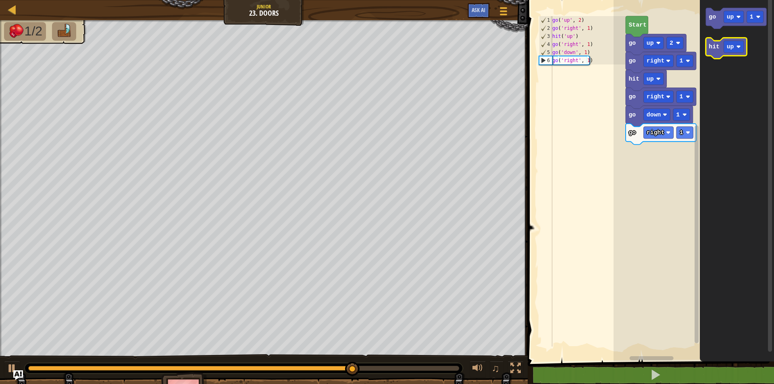
click at [709, 53] on icon "Blockly Workspace" at bounding box center [726, 48] width 41 height 21
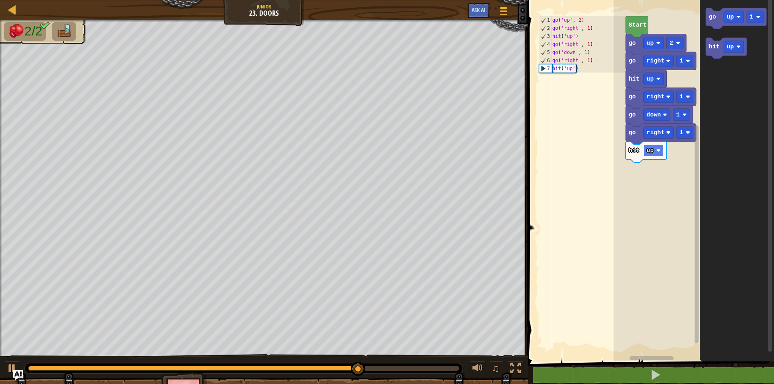
click at [655, 154] on rect "Blockly Workspace" at bounding box center [653, 151] width 20 height 12
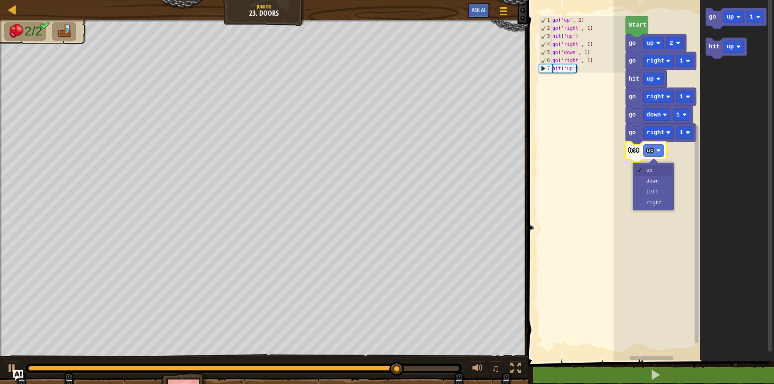
click at [687, 151] on rect "Blockly Workspace" at bounding box center [693, 178] width 160 height 365
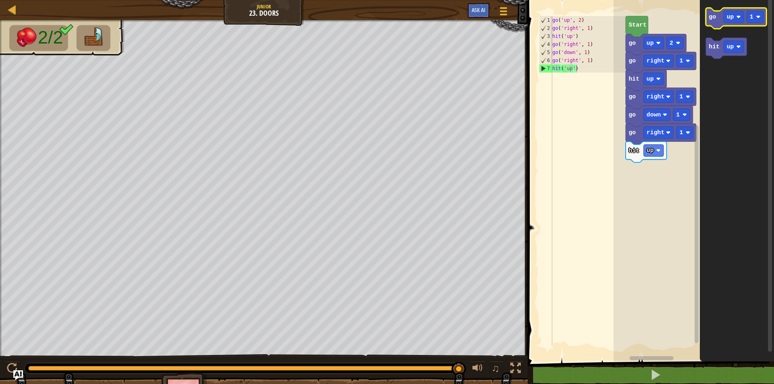
click at [713, 21] on icon "Blockly Workspace" at bounding box center [736, 18] width 60 height 21
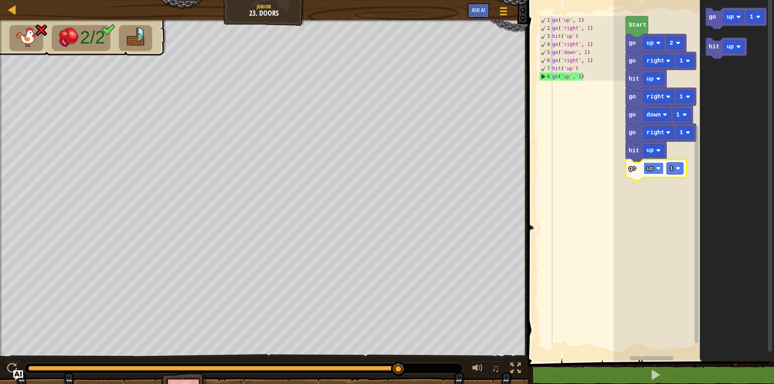
click at [661, 166] on rect "Blockly Workspace" at bounding box center [653, 168] width 20 height 12
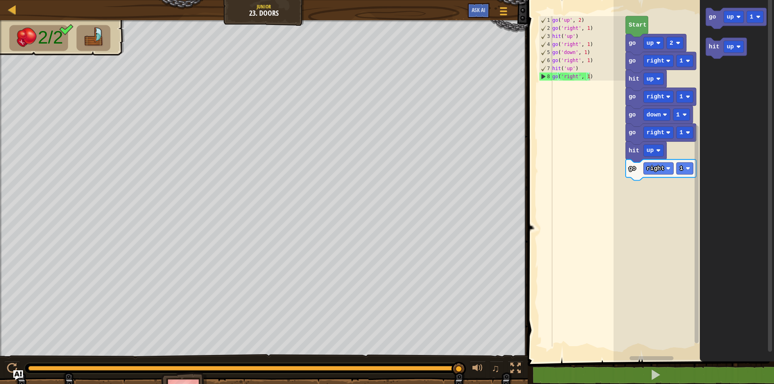
click at [708, 30] on icon "go up 1 hit up" at bounding box center [736, 178] width 74 height 365
click at [708, 19] on icon "Blockly Workspace" at bounding box center [736, 18] width 60 height 21
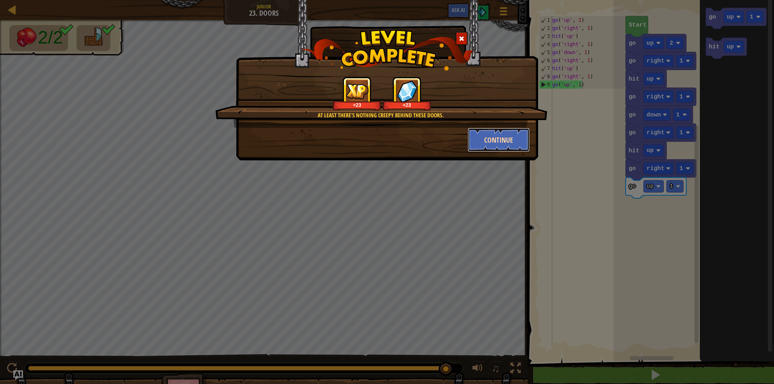
click at [506, 138] on button "Continue" at bounding box center [498, 140] width 62 height 24
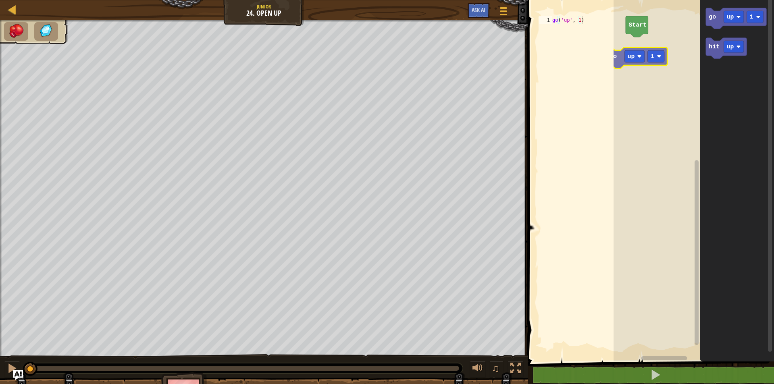
click at [611, 56] on div "1 go ( 'up' , 1 ) ההההההההההההההההההההההההההההההההההההההההההההההההההההההההההההה…" at bounding box center [649, 194] width 249 height 381
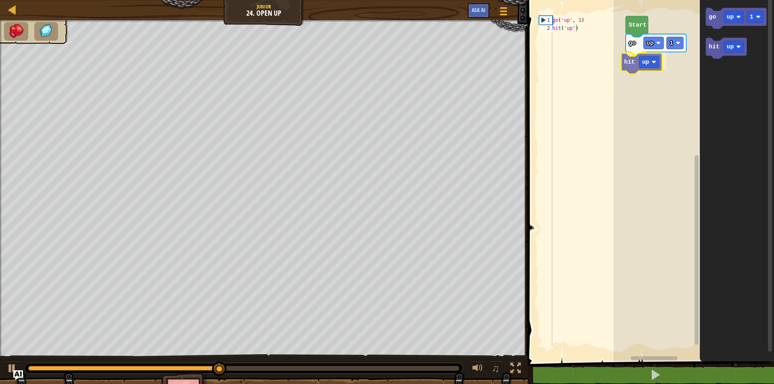
click at [627, 68] on div "go up 1 hit up Start go up 1 hit up hit up" at bounding box center [693, 178] width 160 height 365
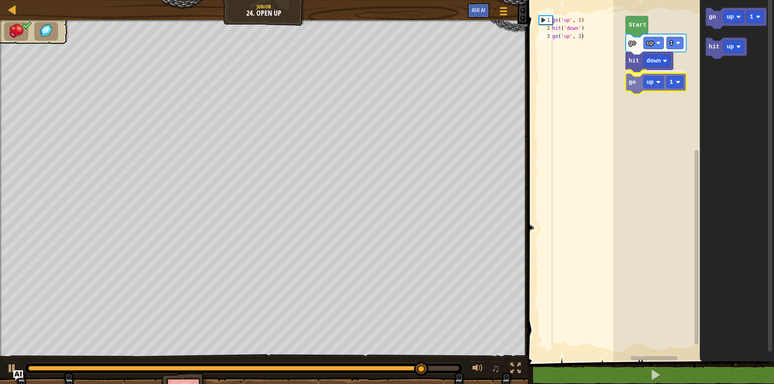
click at [633, 83] on div "Start go up 1 hit down go up 1 go up 1 hit up go up 1" at bounding box center [693, 178] width 160 height 365
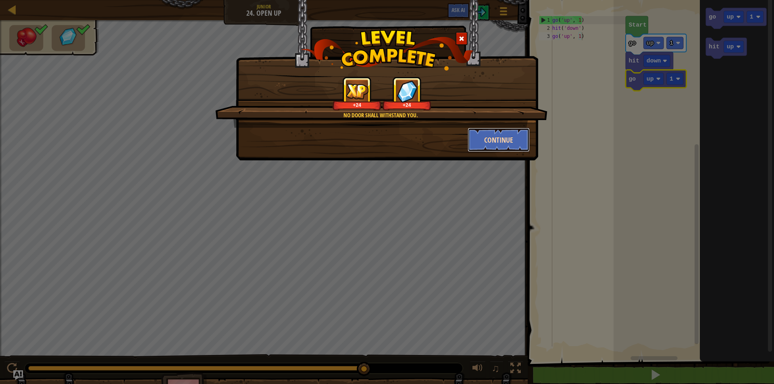
click at [486, 131] on button "Continue" at bounding box center [498, 140] width 62 height 24
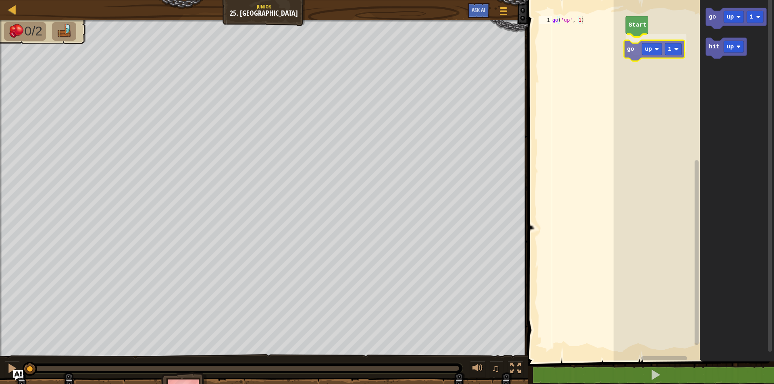
click at [629, 48] on div "Start go up 1 go up 1 hit up go up 1" at bounding box center [693, 178] width 160 height 365
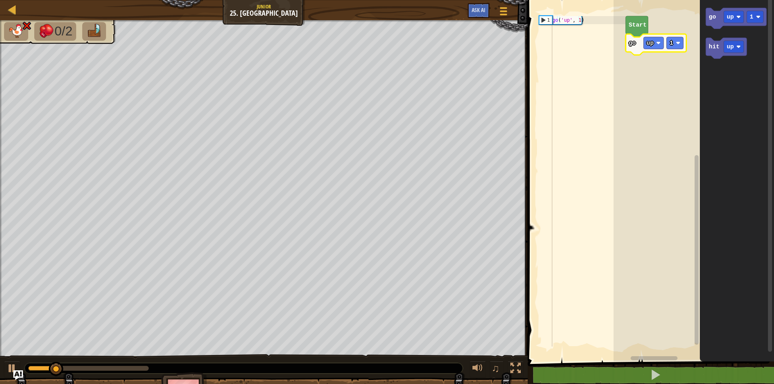
click at [652, 50] on icon "Blockly Workspace" at bounding box center [655, 44] width 60 height 21
click at [654, 44] on rect "Blockly Workspace" at bounding box center [653, 43] width 20 height 12
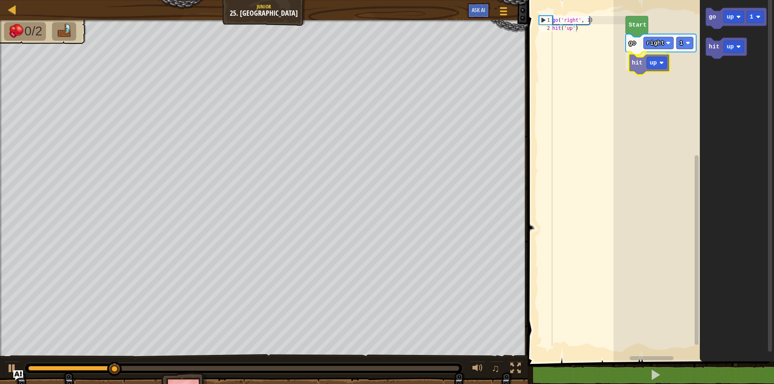
click at [629, 66] on div "Start go right 1 hit up go up 1 hit up hit up" at bounding box center [693, 178] width 160 height 365
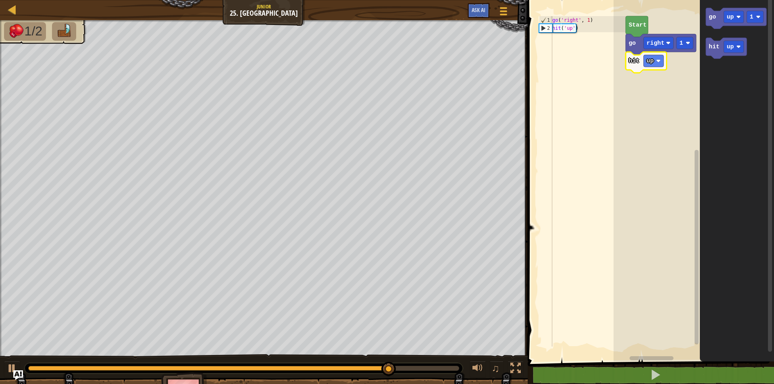
click at [637, 43] on icon "Blockly Workspace" at bounding box center [660, 44] width 71 height 21
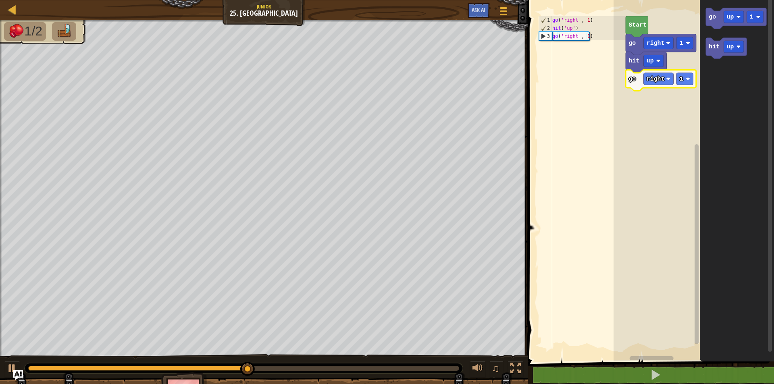
click at [636, 65] on icon "Blockly Workspace" at bounding box center [645, 62] width 41 height 21
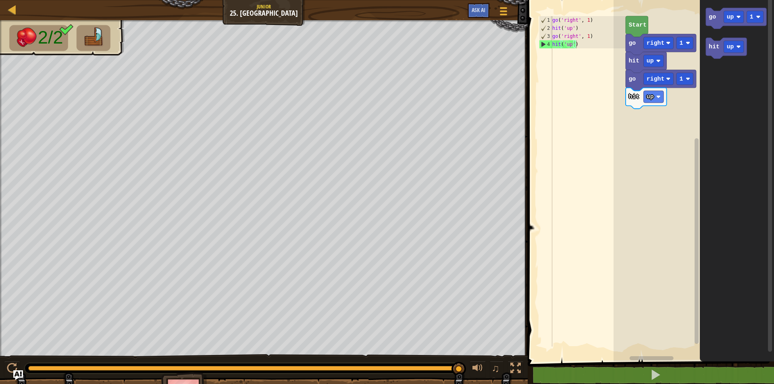
click at [653, 104] on div "Start go right 1 hit up go right 1 hit up go up 1 hit up" at bounding box center [693, 178] width 160 height 365
click at [712, 18] on text "go" at bounding box center [711, 17] width 7 height 6
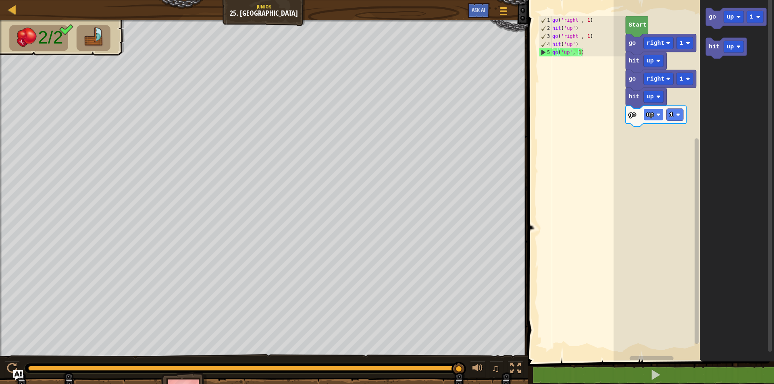
click at [651, 116] on text "up" at bounding box center [649, 115] width 7 height 6
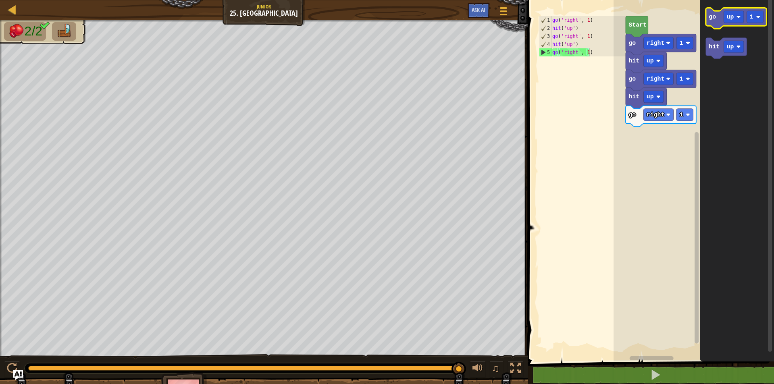
click at [713, 20] on text "go" at bounding box center [711, 17] width 7 height 6
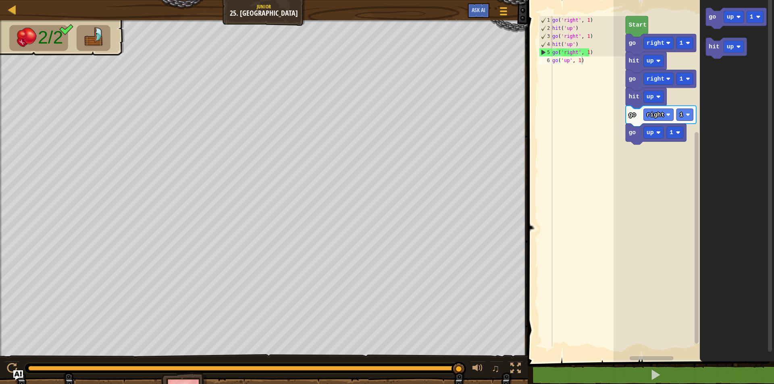
click at [628, 140] on icon "Blockly Workspace" at bounding box center [655, 134] width 60 height 21
click at [681, 116] on text "1" at bounding box center [681, 115] width 4 height 6
click at [684, 113] on rect "Blockly Workspace" at bounding box center [684, 115] width 17 height 12
click at [475, 12] on span "Ask AI" at bounding box center [478, 10] width 14 height 8
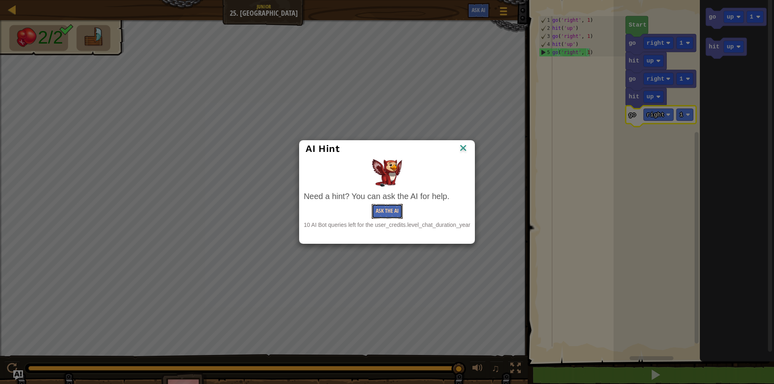
click at [392, 210] on button "Ask the AI" at bounding box center [387, 211] width 31 height 15
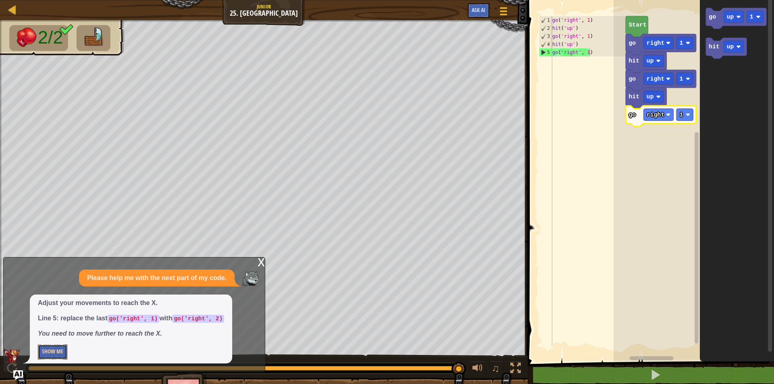
click at [59, 348] on button "Show Me" at bounding box center [52, 352] width 29 height 15
click at [689, 114] on image "Blockly Workspace" at bounding box center [687, 114] width 4 height 4
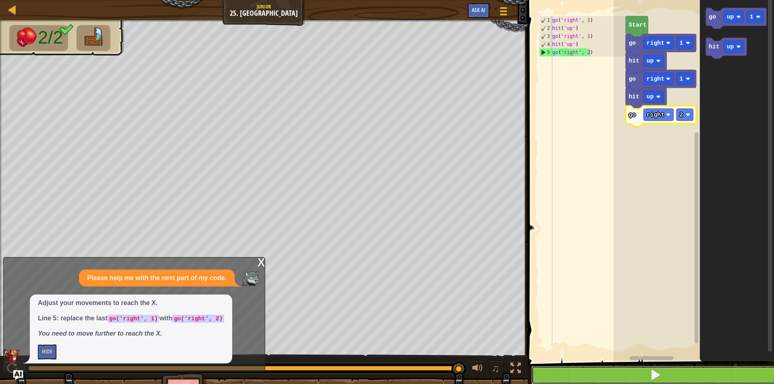
click at [625, 368] on button at bounding box center [655, 375] width 249 height 19
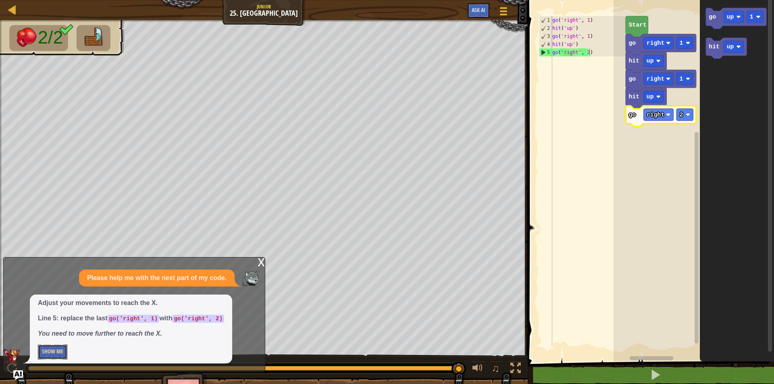
click at [46, 351] on button "Show Me" at bounding box center [52, 352] width 29 height 15
click at [46, 351] on button "Hide" at bounding box center [47, 352] width 19 height 15
click at [46, 351] on button "Show Me" at bounding box center [52, 352] width 29 height 15
click at [46, 351] on button "Hide" at bounding box center [47, 352] width 19 height 15
click at [46, 351] on button "Show Me" at bounding box center [52, 352] width 29 height 15
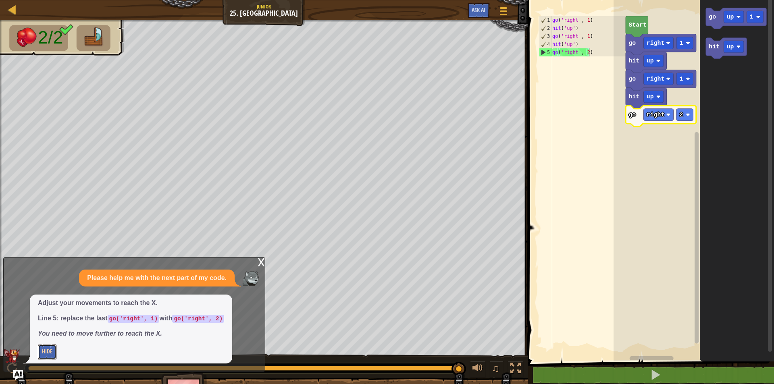
click at [46, 351] on button "Hide" at bounding box center [47, 352] width 19 height 15
click at [46, 351] on button "Show Me" at bounding box center [52, 352] width 29 height 15
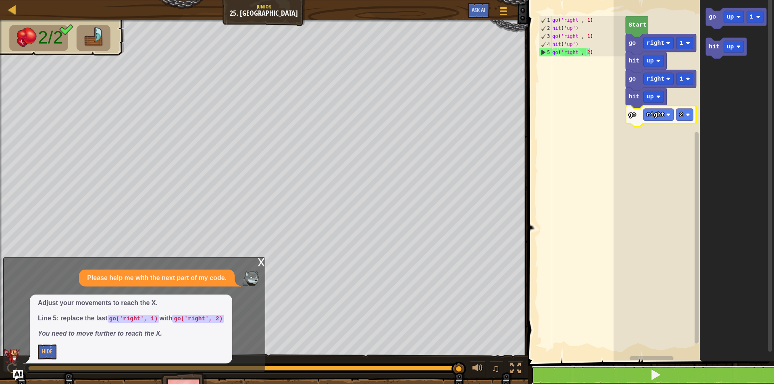
click at [573, 371] on button at bounding box center [655, 375] width 249 height 19
